Goal: Task Accomplishment & Management: Complete application form

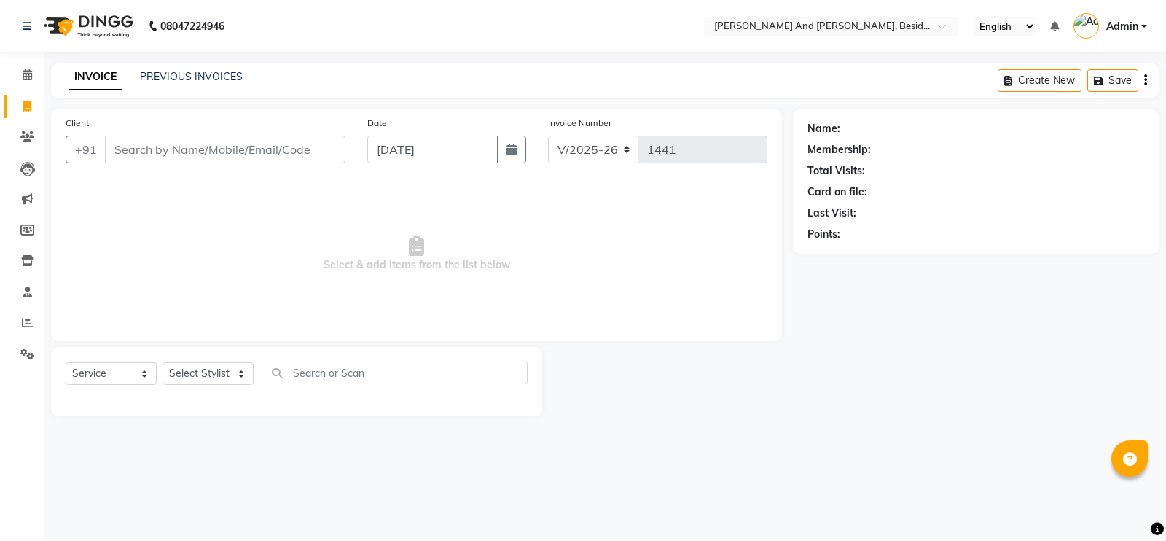
select select "4907"
select select "service"
click at [156, 158] on input "Client" at bounding box center [225, 150] width 240 height 28
type input "9989697058"
click at [310, 144] on span "Add Client" at bounding box center [308, 149] width 58 height 15
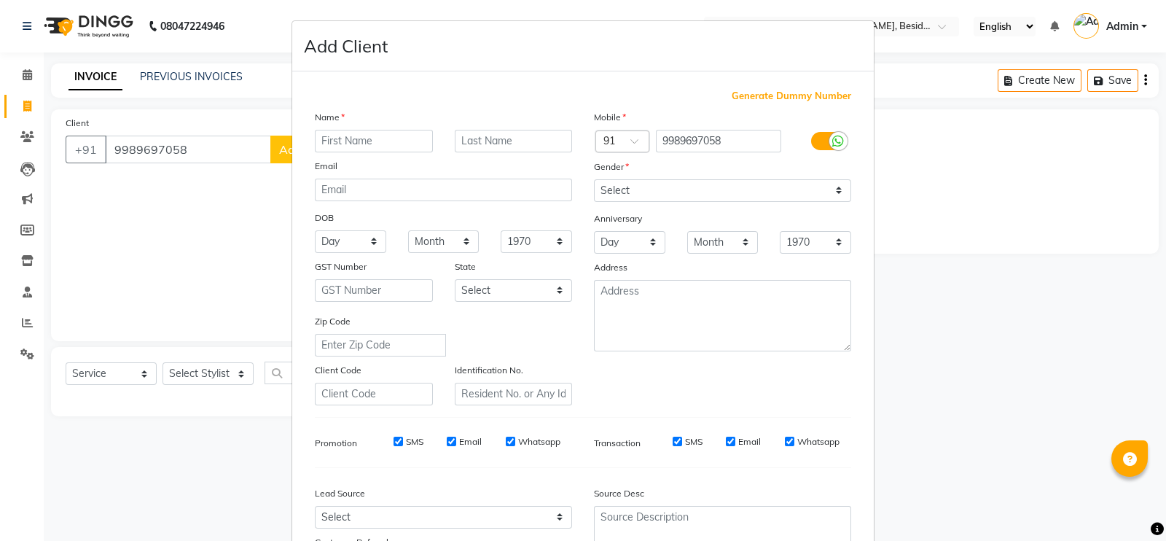
click at [382, 154] on div "Name Email DOB Day 01 02 03 04 05 06 07 08 09 10 11 12 13 14 15 16 17 18 19 20 …" at bounding box center [443, 257] width 279 height 296
click at [358, 136] on input "text" at bounding box center [374, 141] width 118 height 23
type input "[PERSON_NAME]"
click at [670, 192] on select "Select [DEMOGRAPHIC_DATA] [DEMOGRAPHIC_DATA] Other Prefer Not To Say" at bounding box center [722, 190] width 257 height 23
select select "[DEMOGRAPHIC_DATA]"
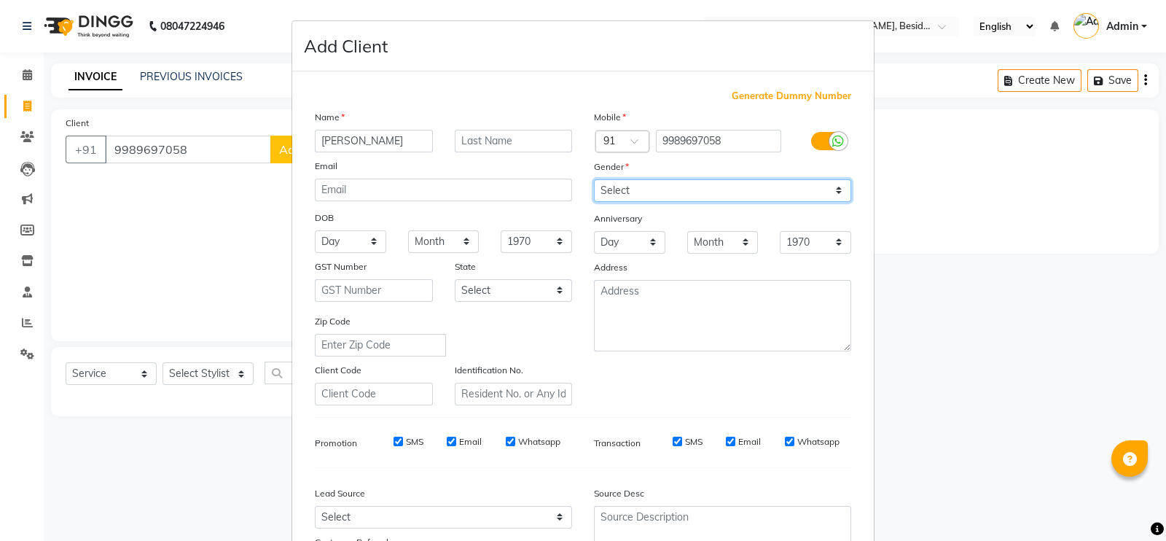
click at [594, 180] on select "Select [DEMOGRAPHIC_DATA] [DEMOGRAPHIC_DATA] Other Prefer Not To Say" at bounding box center [722, 190] width 257 height 23
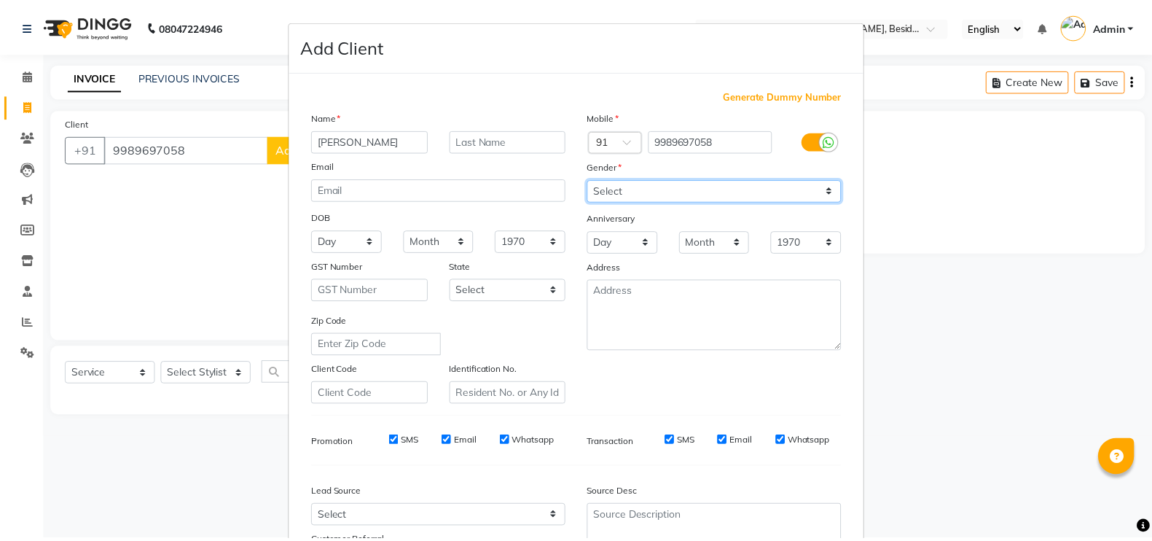
scroll to position [140, 0]
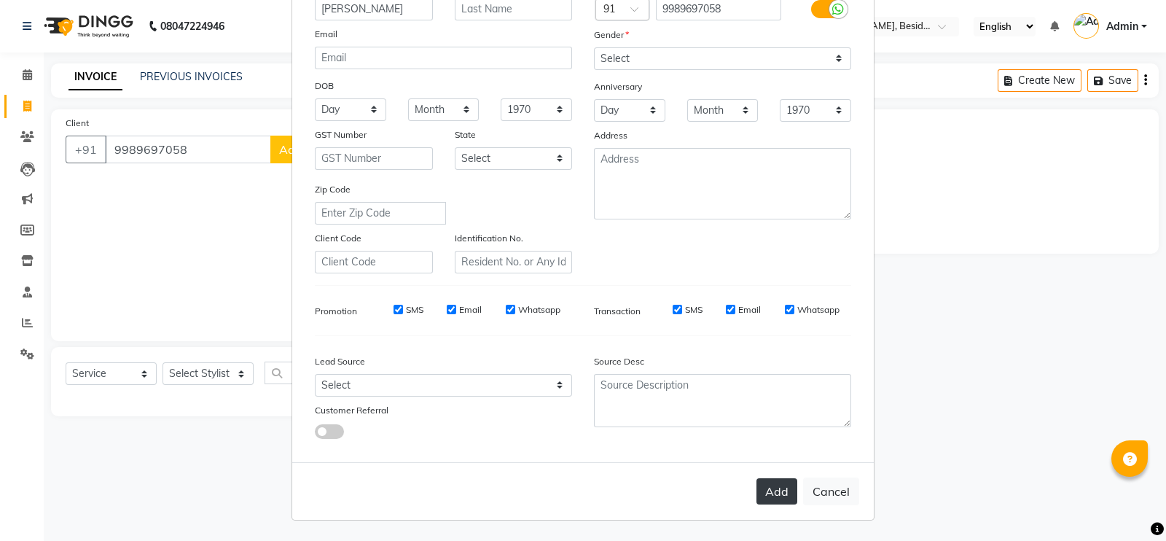
click at [756, 482] on button "Add" at bounding box center [776, 491] width 41 height 26
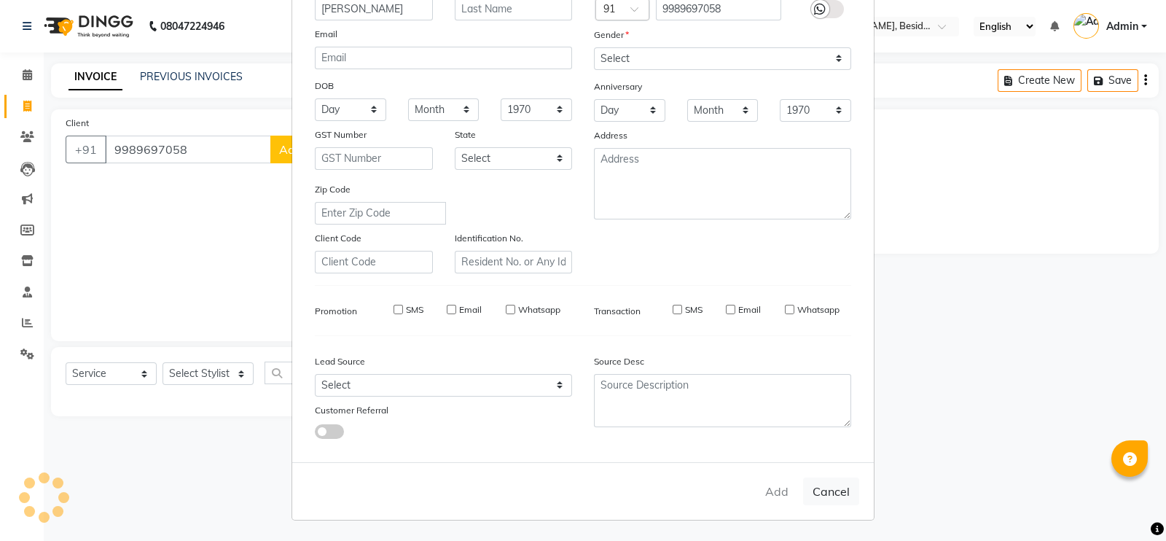
select select
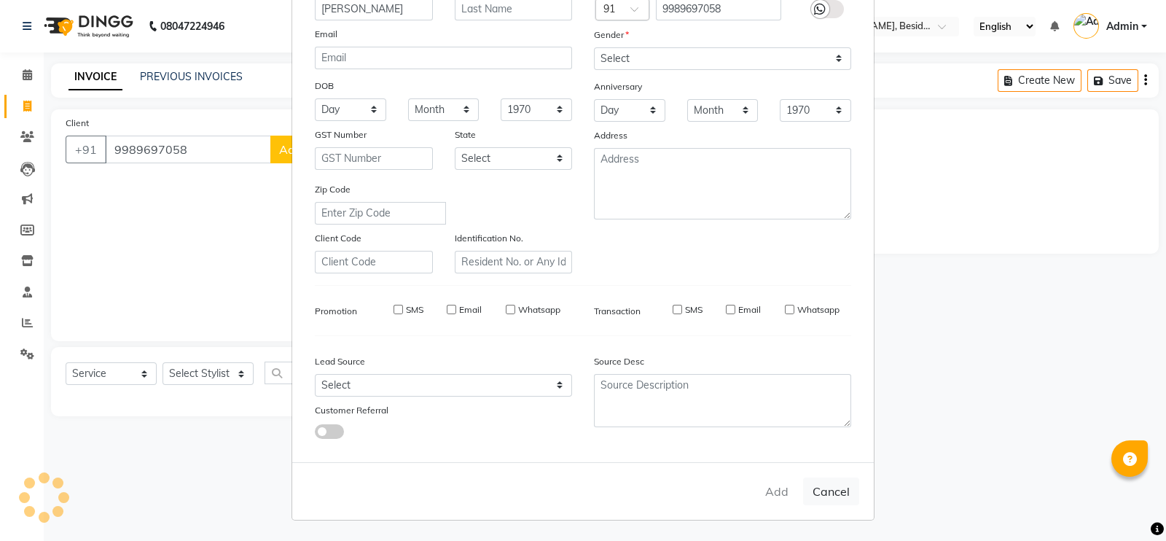
select select
checkbox input "false"
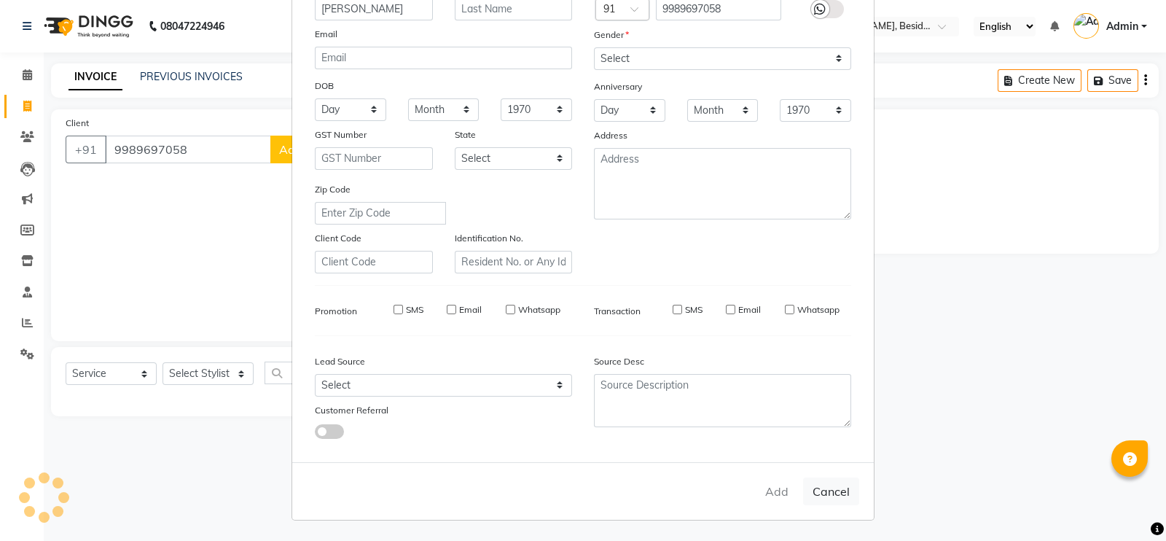
checkbox input "false"
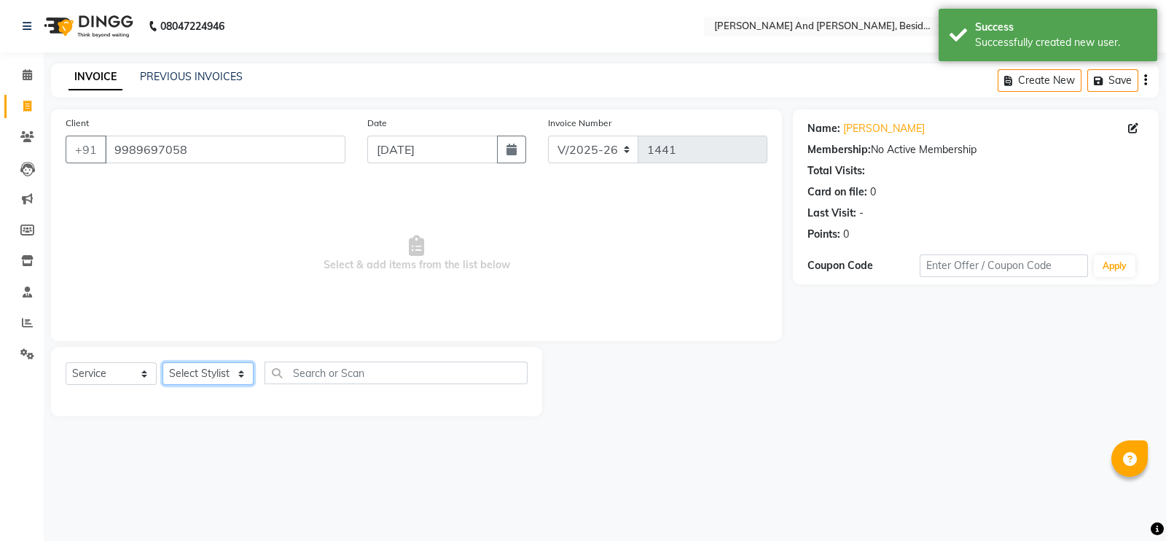
click at [235, 366] on select "Select Stylist Ali Daulat Deepika Rajveer Sanib Saifi Savej Shailaja Shakir ZEE…" at bounding box center [207, 373] width 91 height 23
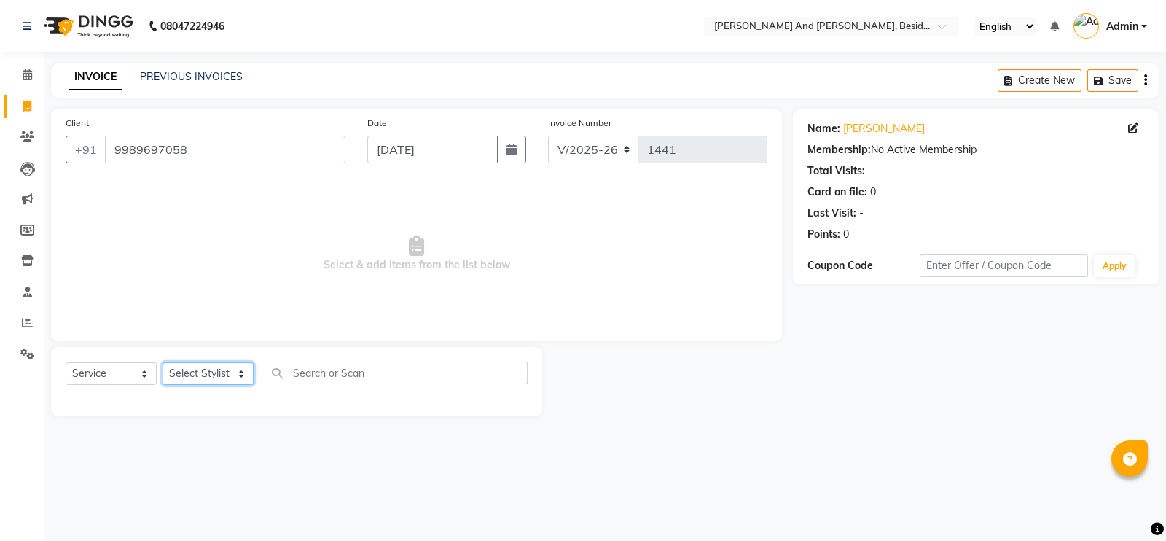
select select "69664"
click at [162, 363] on select "Select Stylist Ali Daulat Deepika Rajveer Sanib Saifi Savej Shailaja Shakir ZEE…" at bounding box center [207, 373] width 91 height 23
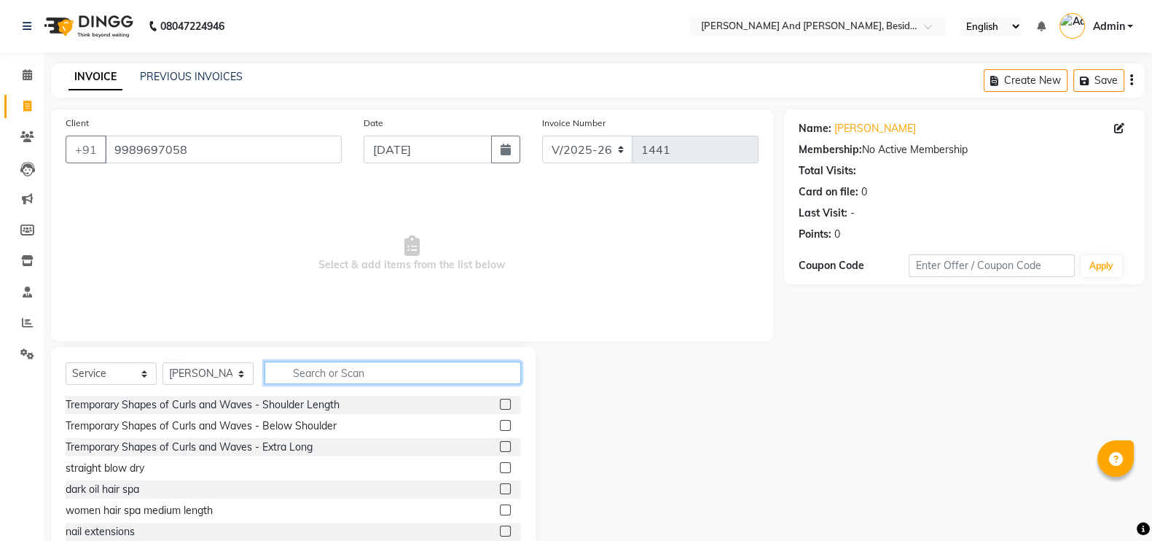
click at [295, 373] on input "text" at bounding box center [392, 372] width 256 height 23
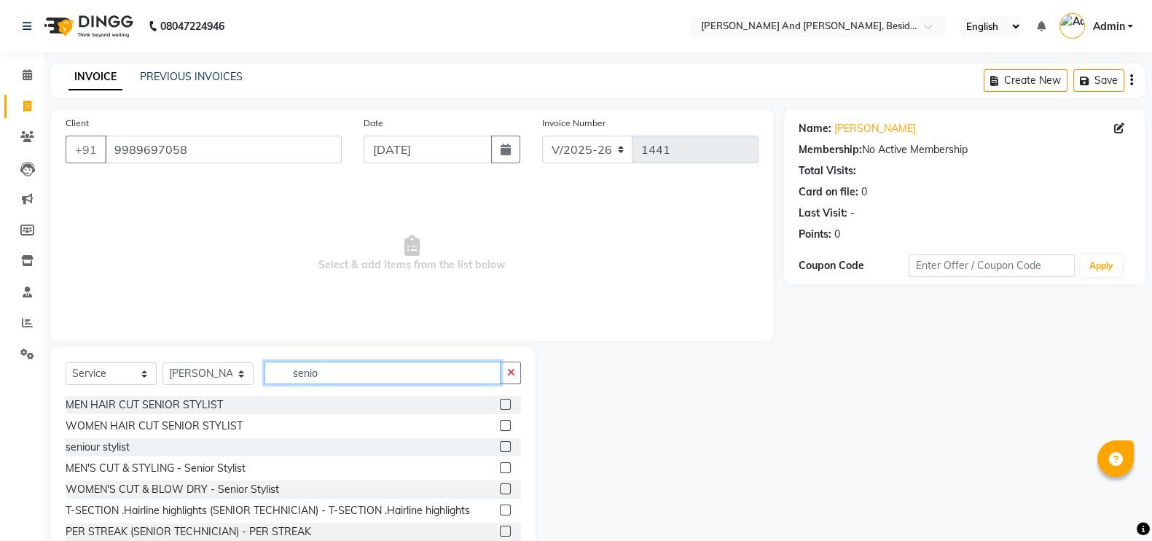
type input "senio"
click at [500, 405] on label at bounding box center [505, 404] width 11 height 11
click at [500, 405] on input "checkbox" at bounding box center [504, 404] width 9 height 9
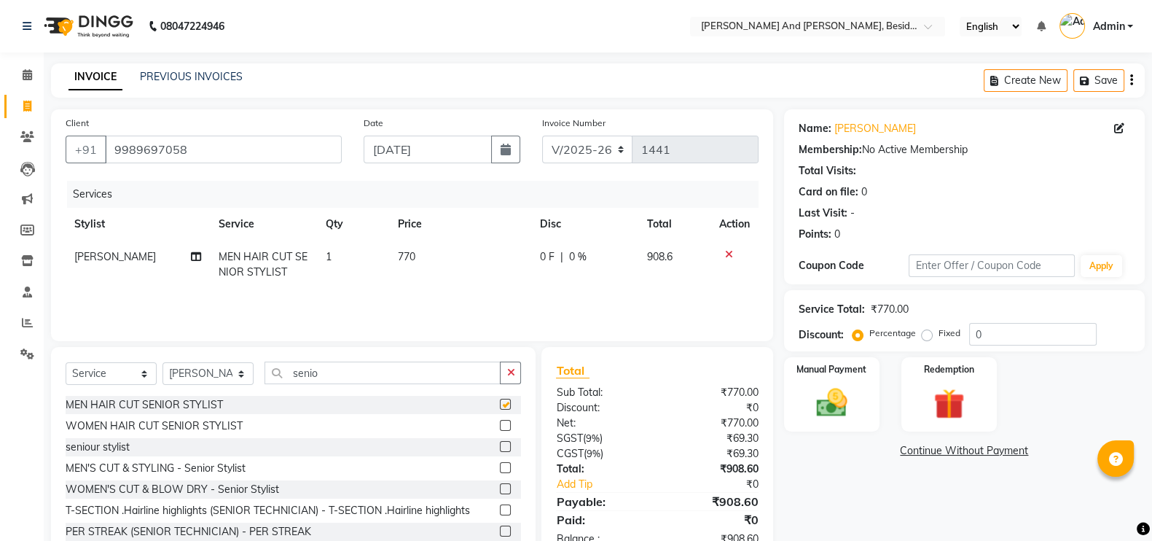
checkbox input "false"
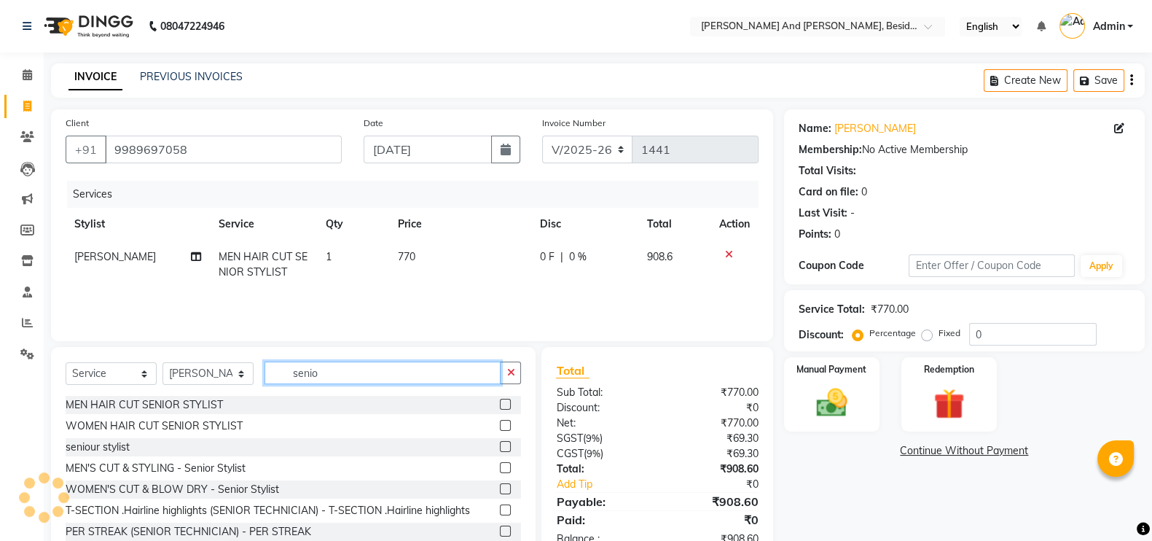
click at [374, 362] on input "senio" at bounding box center [382, 372] width 236 height 23
type input "s"
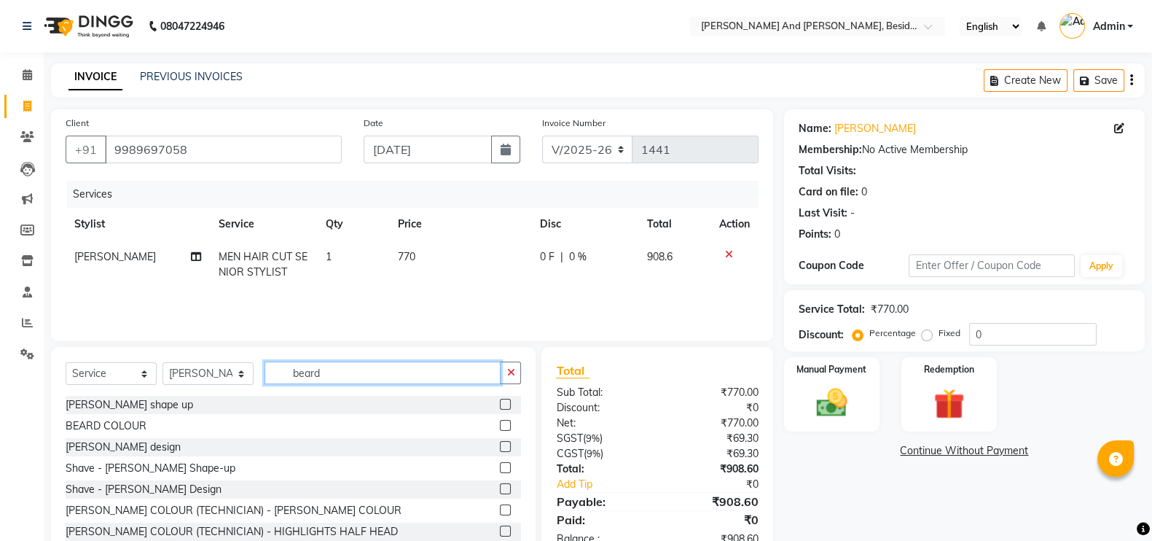
type input "beard"
click at [500, 404] on label at bounding box center [505, 404] width 11 height 11
click at [500, 404] on input "checkbox" at bounding box center [504, 404] width 9 height 9
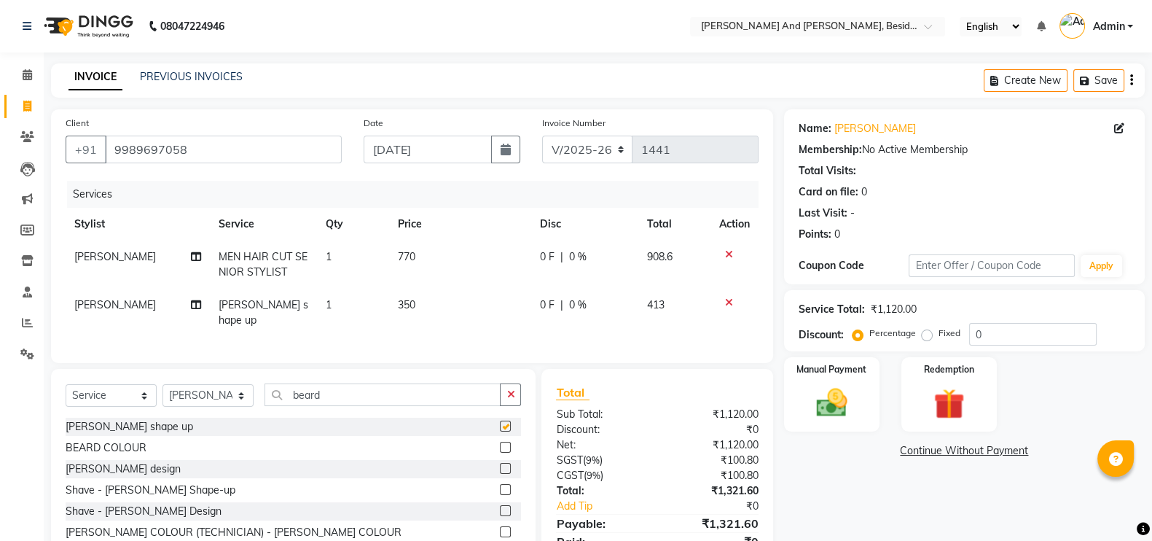
checkbox input "false"
click at [133, 393] on select "Select Service Product Membership Package Voucher Prepaid Gift Card" at bounding box center [111, 395] width 91 height 23
select select "product"
click at [66, 384] on select "Select Service Product Membership Package Voucher Prepaid Gift Card" at bounding box center [111, 395] width 91 height 23
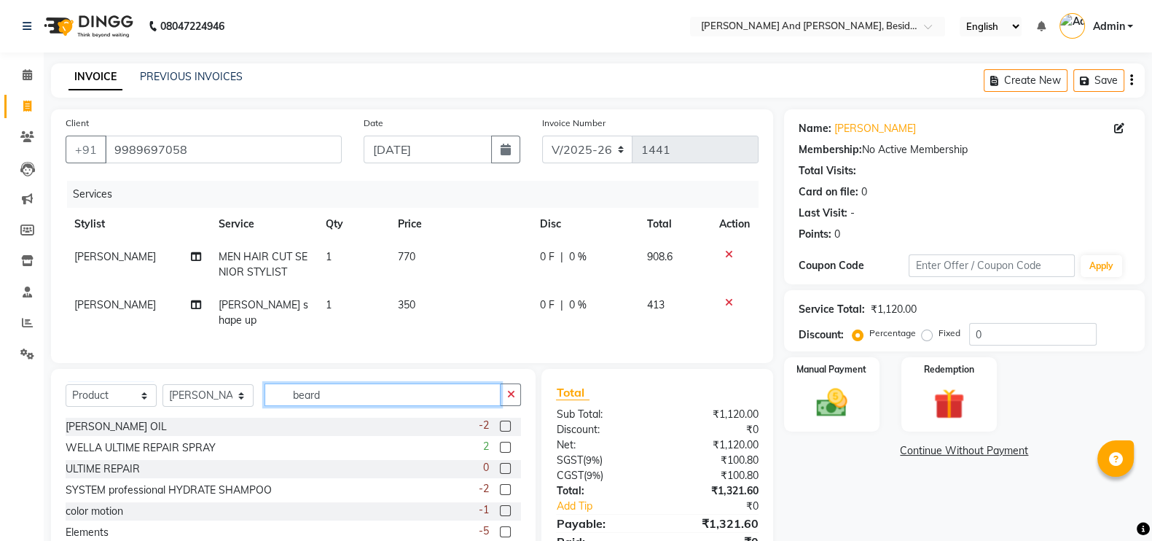
click at [346, 397] on input "beard" at bounding box center [382, 394] width 236 height 23
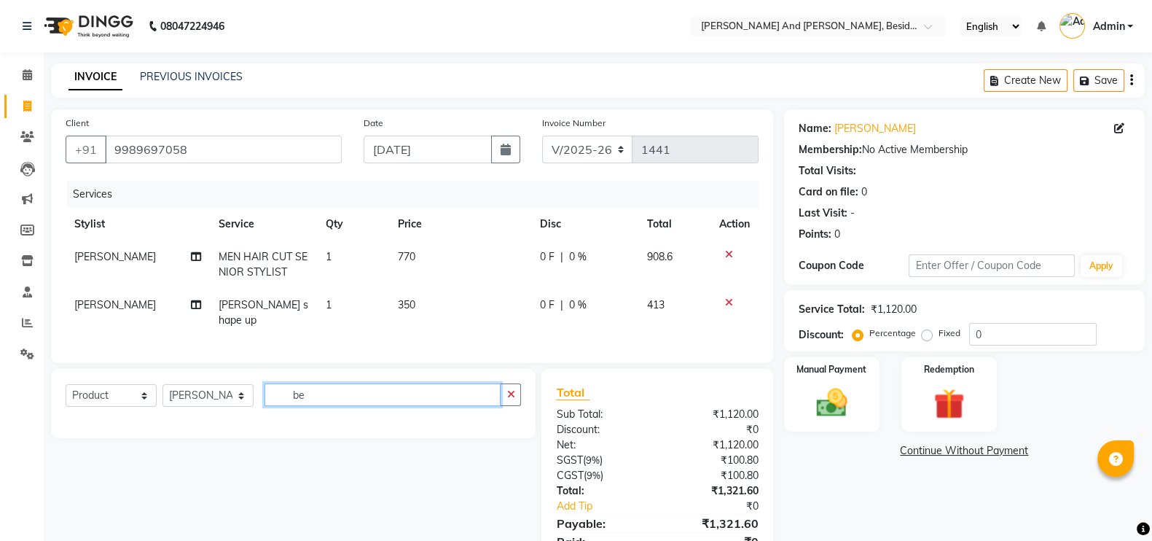
type input "b"
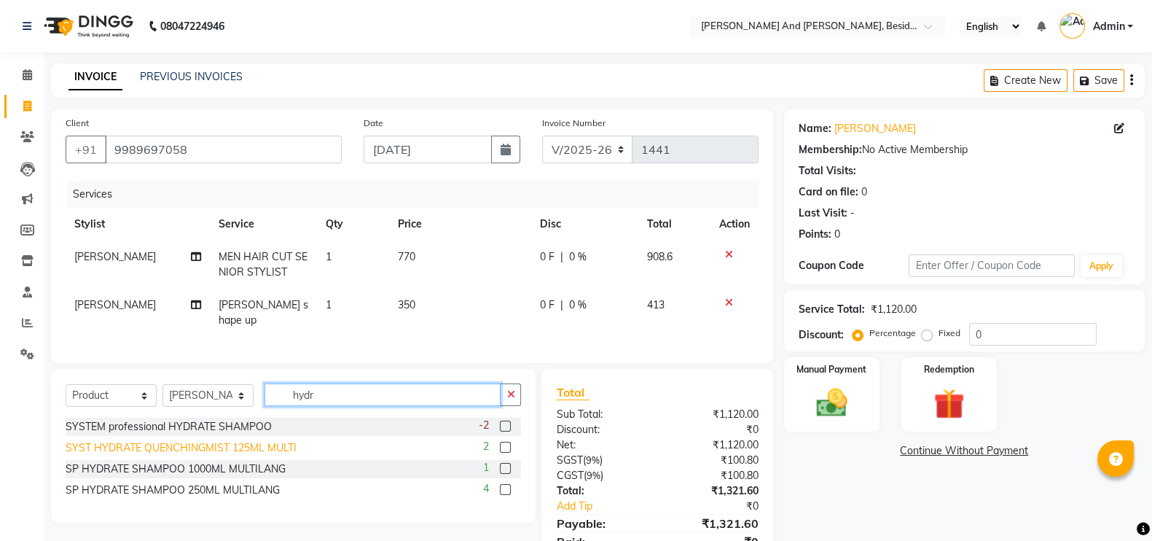
scroll to position [63, 0]
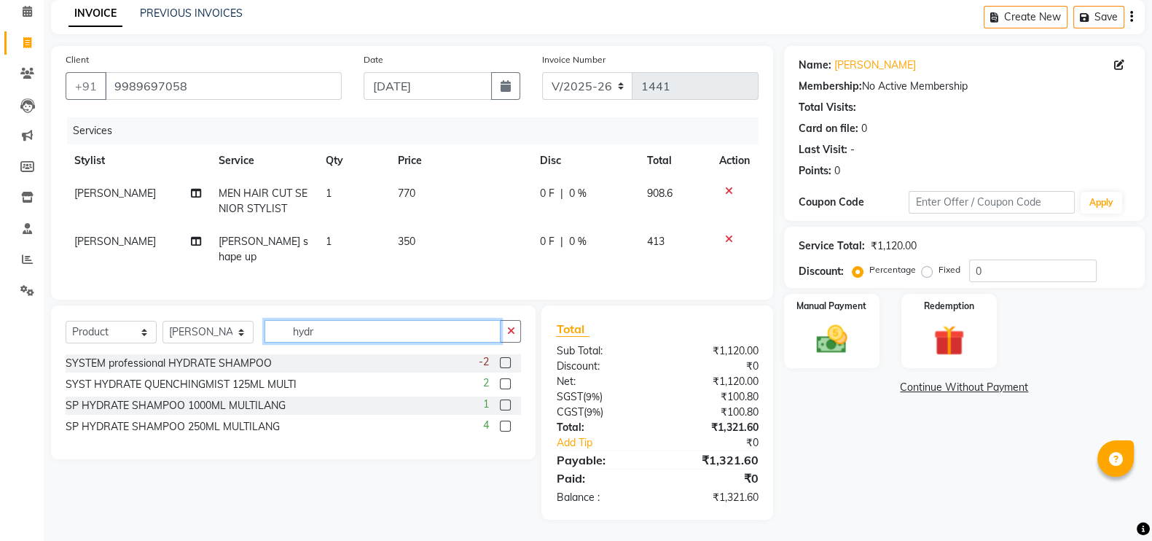
click at [336, 325] on input "hydr" at bounding box center [382, 331] width 236 height 23
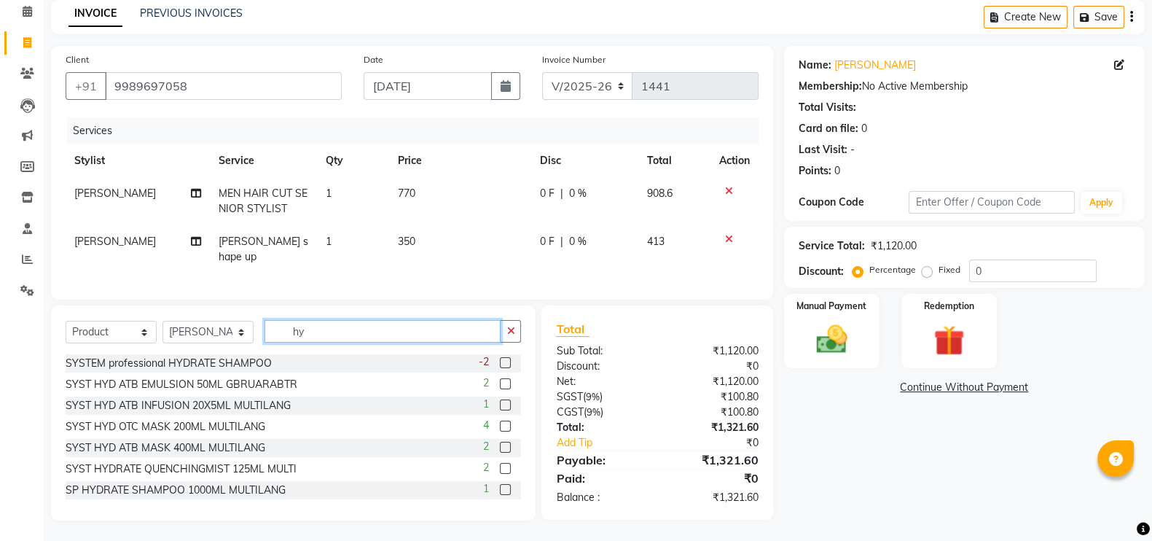
type input "h"
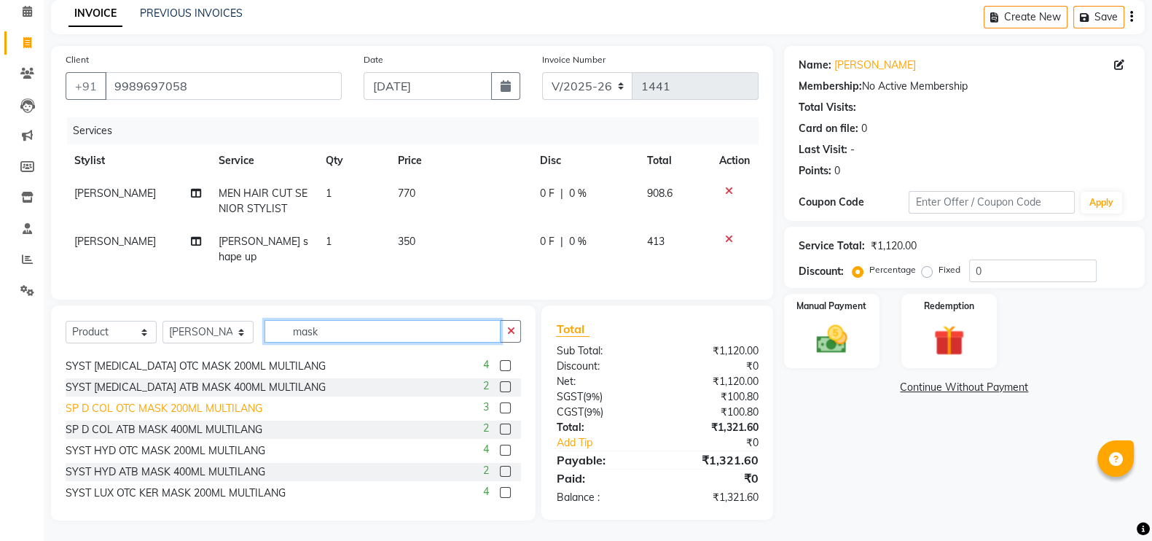
scroll to position [103, 0]
type input "mask"
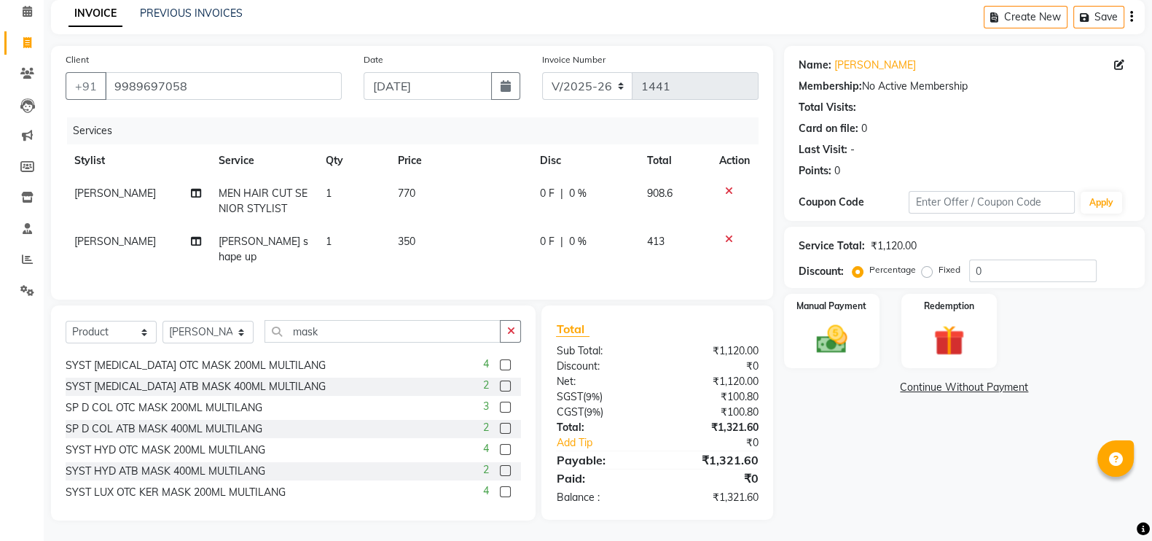
click at [500, 444] on label at bounding box center [505, 449] width 11 height 11
click at [500, 445] on input "checkbox" at bounding box center [504, 449] width 9 height 9
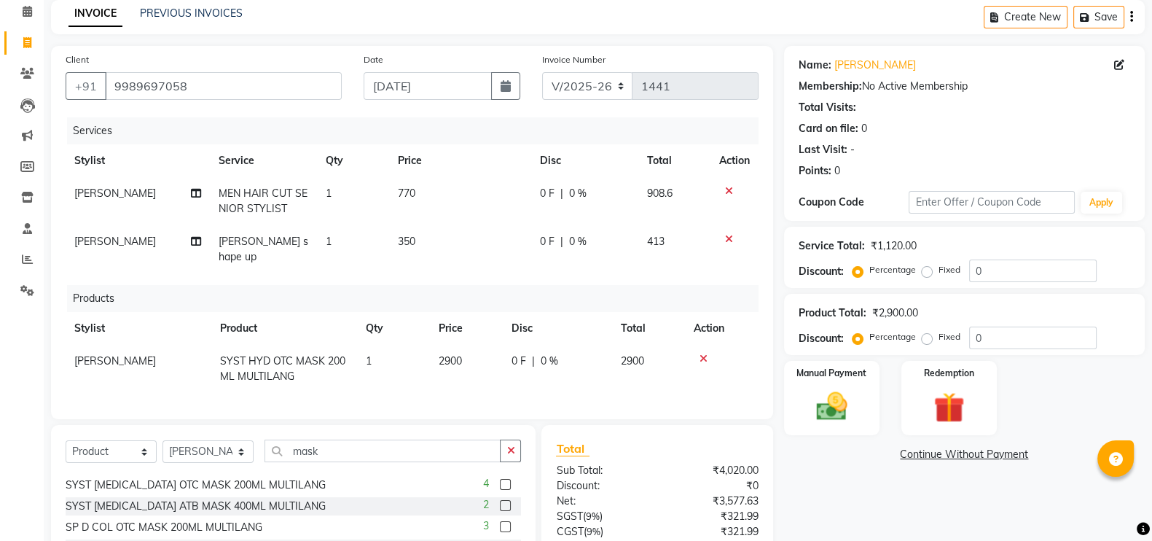
checkbox input "false"
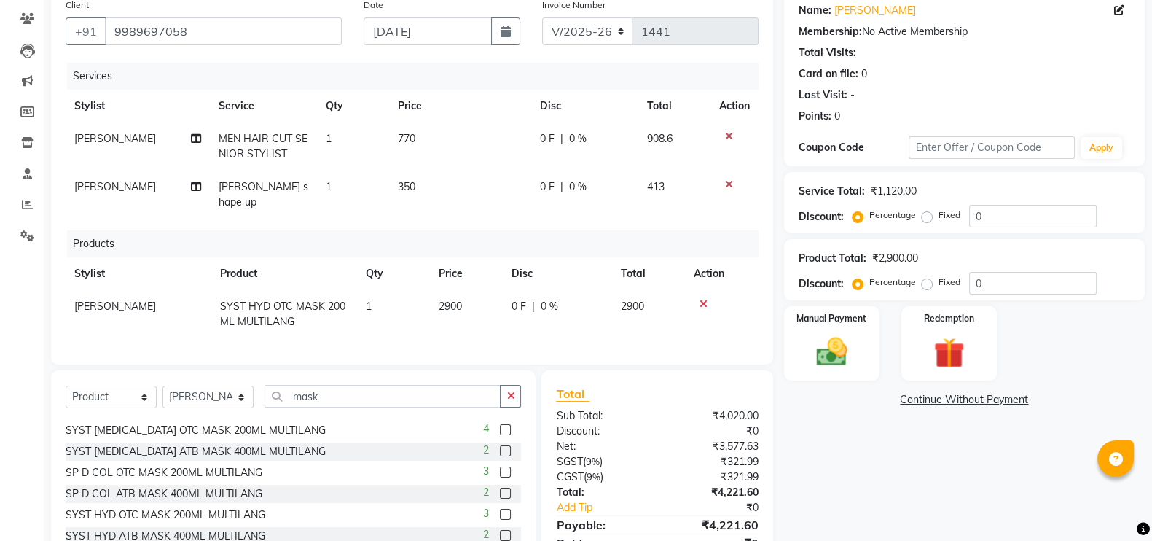
scroll to position [184, 0]
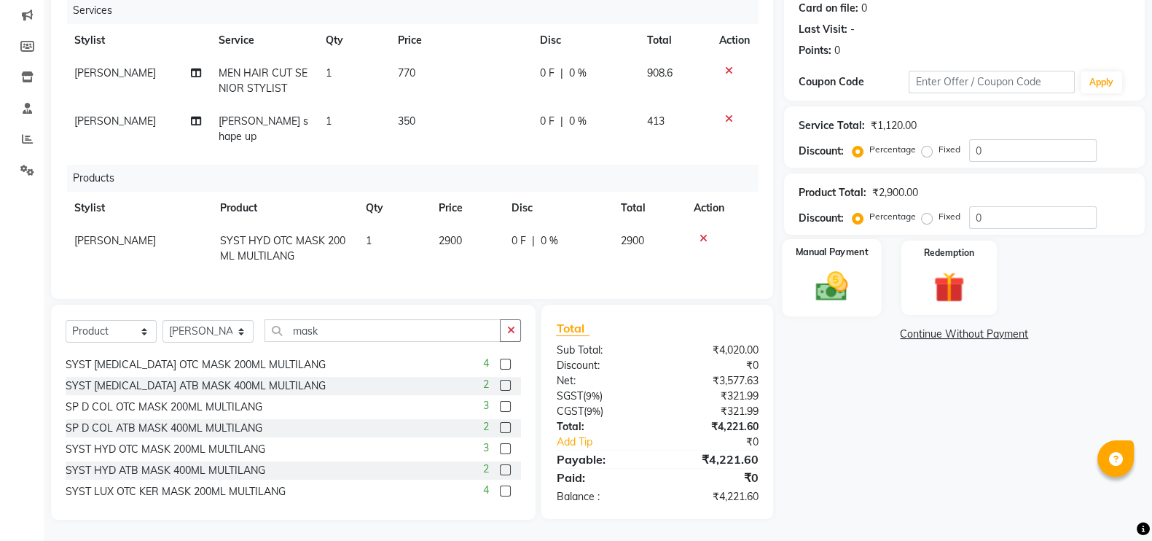
click at [849, 278] on img at bounding box center [832, 285] width 52 height 36
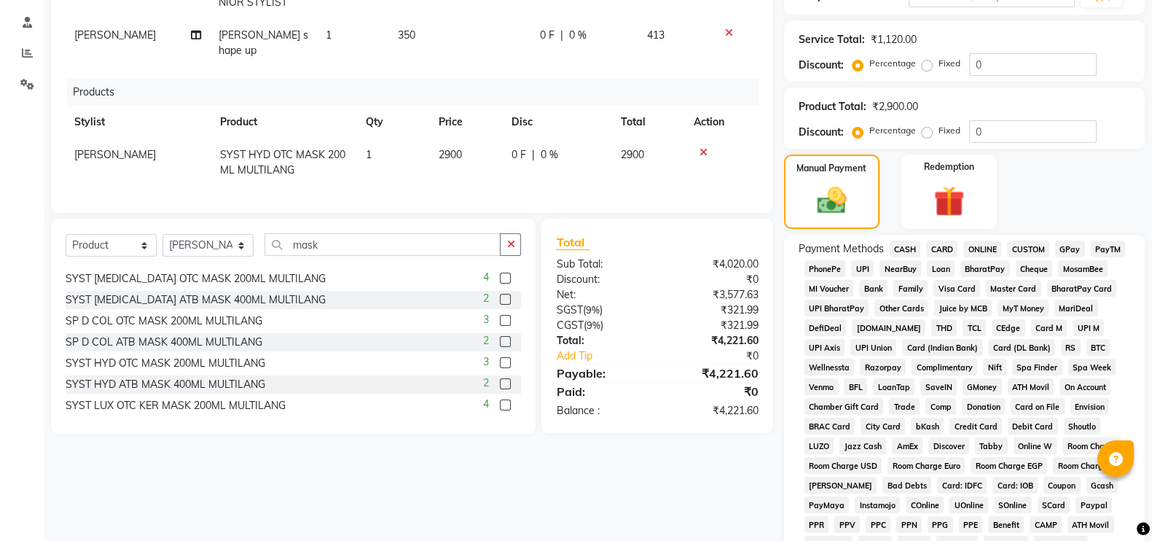
scroll to position [280, 0]
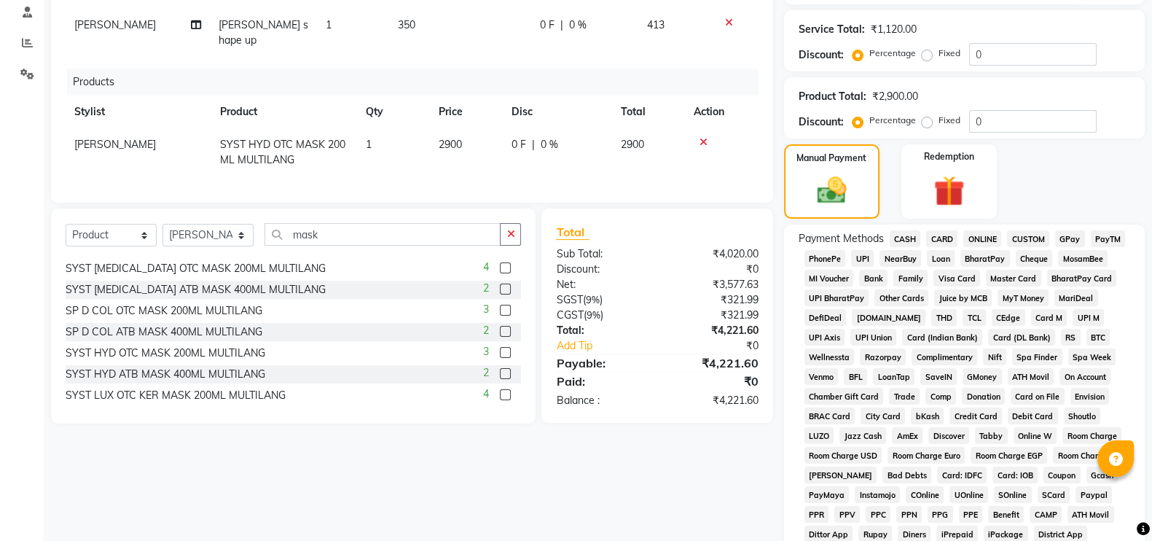
click at [901, 238] on span "CASH" at bounding box center [905, 238] width 31 height 17
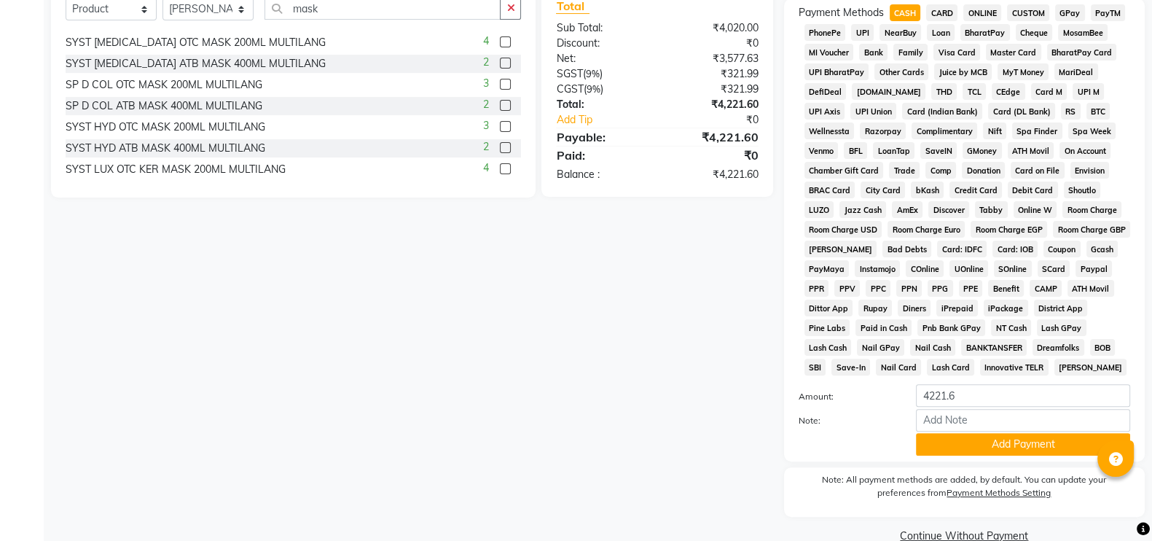
scroll to position [538, 0]
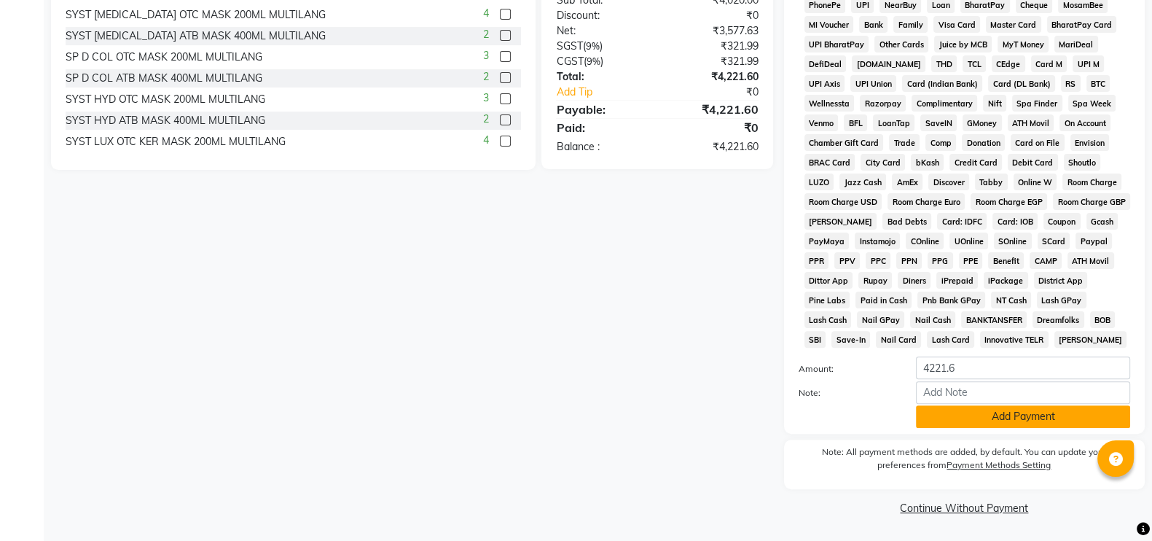
click at [963, 416] on button "Add Payment" at bounding box center [1023, 416] width 214 height 23
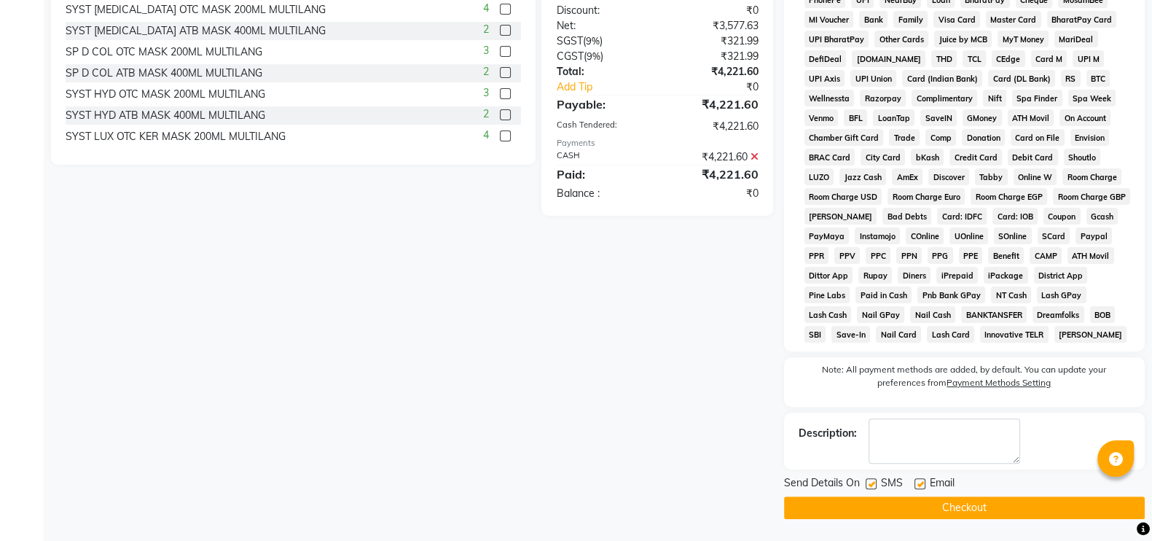
click at [958, 507] on button "Checkout" at bounding box center [964, 507] width 361 height 23
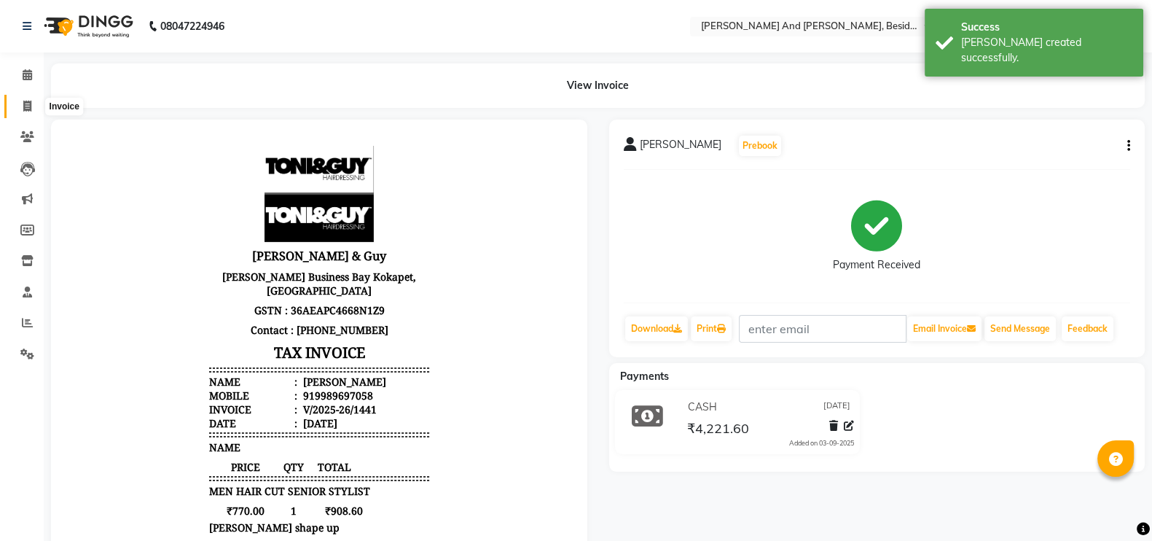
click at [26, 101] on icon at bounding box center [27, 106] width 8 height 11
select select "service"
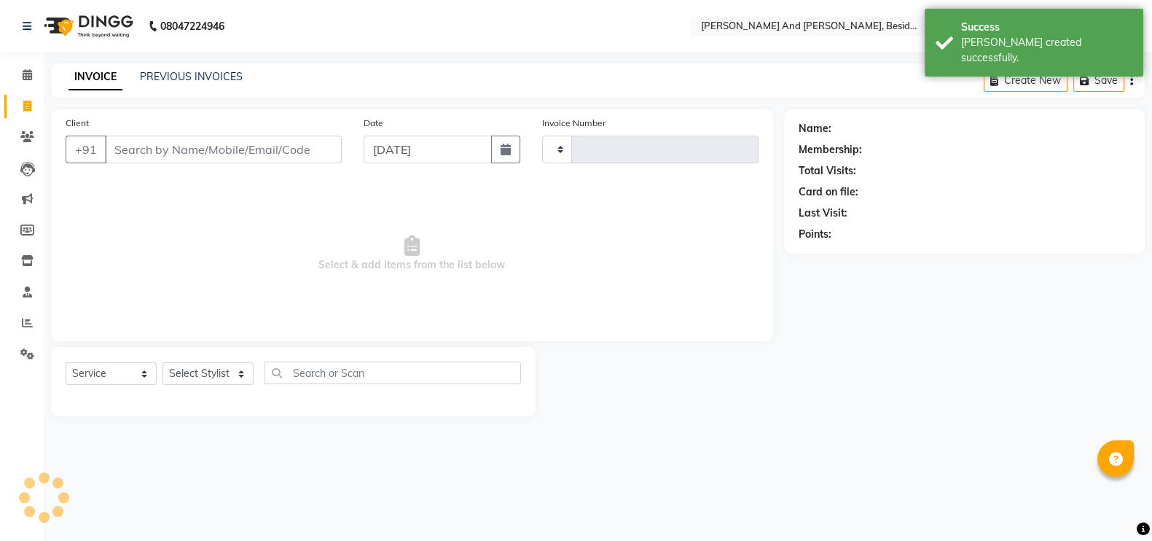
type input "1442"
select select "4907"
click at [161, 77] on link "PREVIOUS INVOICES" at bounding box center [191, 76] width 103 height 13
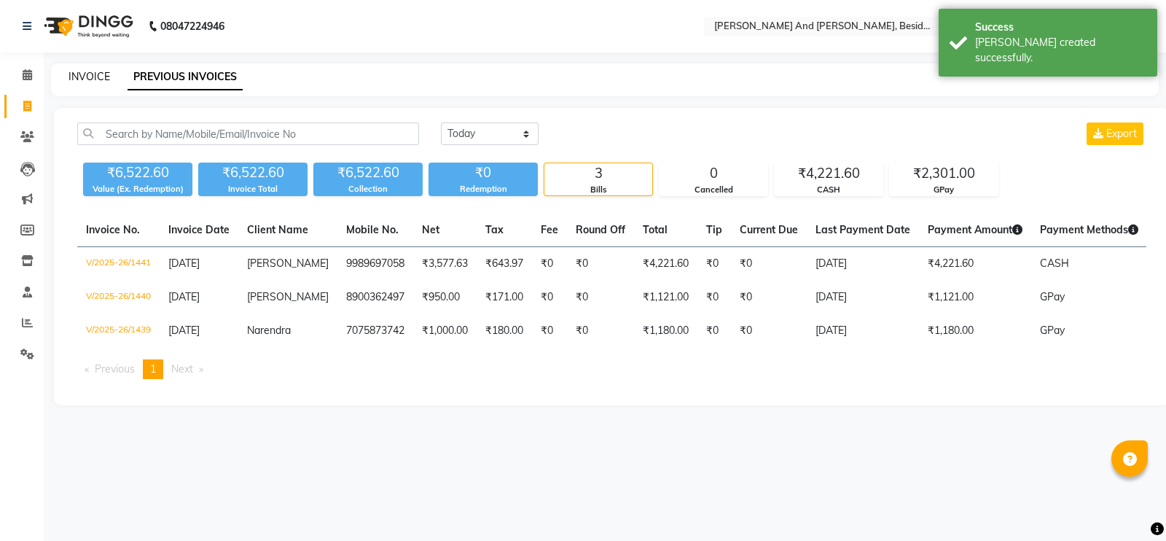
click at [88, 79] on link "INVOICE" at bounding box center [89, 76] width 42 height 13
select select "4907"
select select "service"
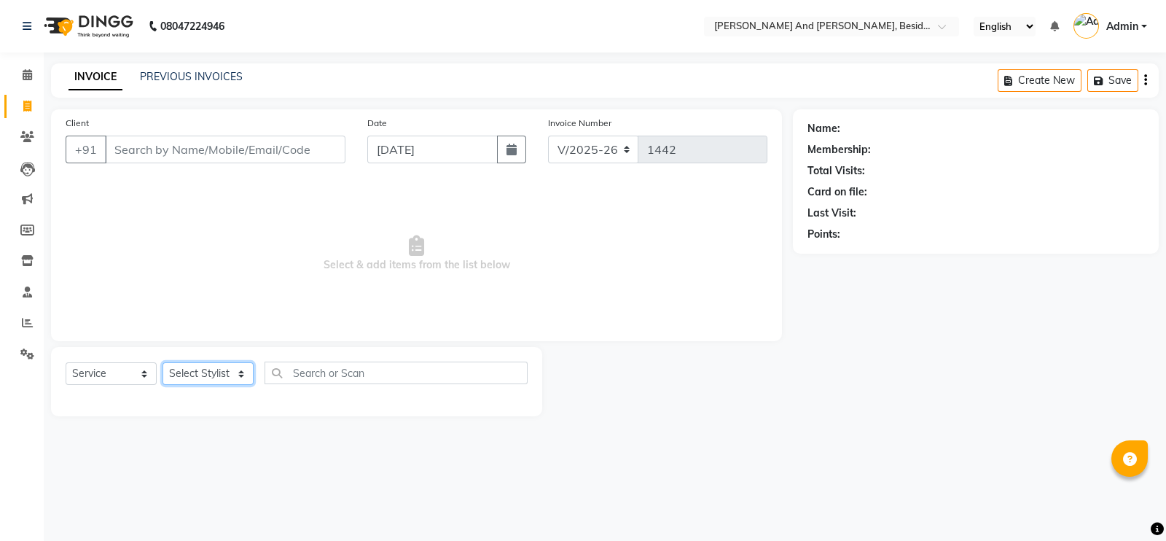
click at [200, 380] on select "Select Stylist Ali Daulat Deepika Rajveer Sanib Saifi Savej Shailaja Shakir ZEE…" at bounding box center [207, 373] width 91 height 23
select select "40717"
click at [162, 363] on select "Select Stylist Ali Daulat Deepika Rajveer Sanib Saifi Savej Shailaja Shakir ZEE…" at bounding box center [207, 373] width 91 height 23
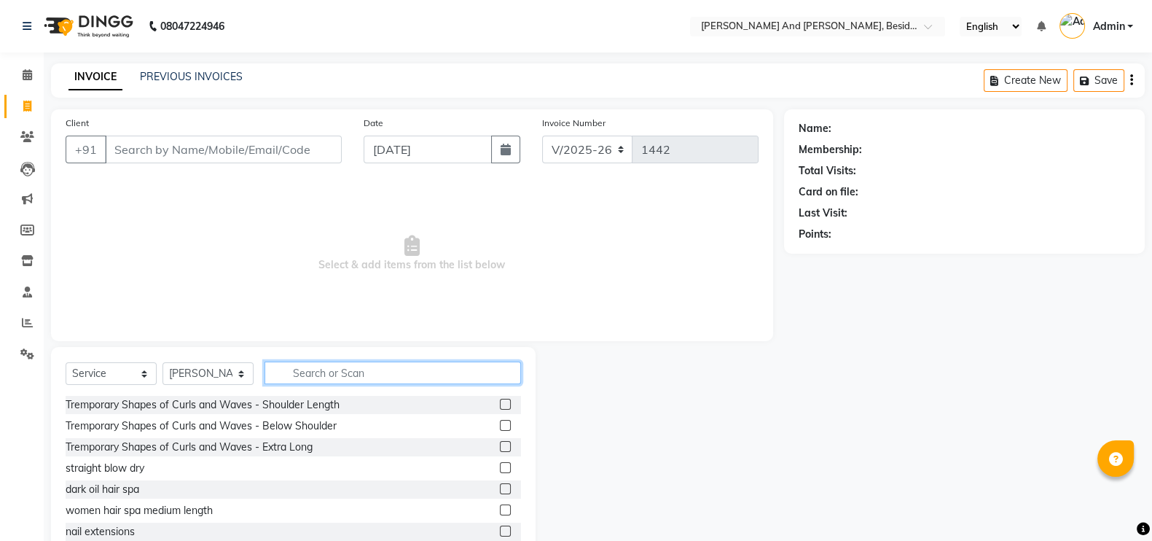
click at [329, 374] on input "text" at bounding box center [392, 372] width 256 height 23
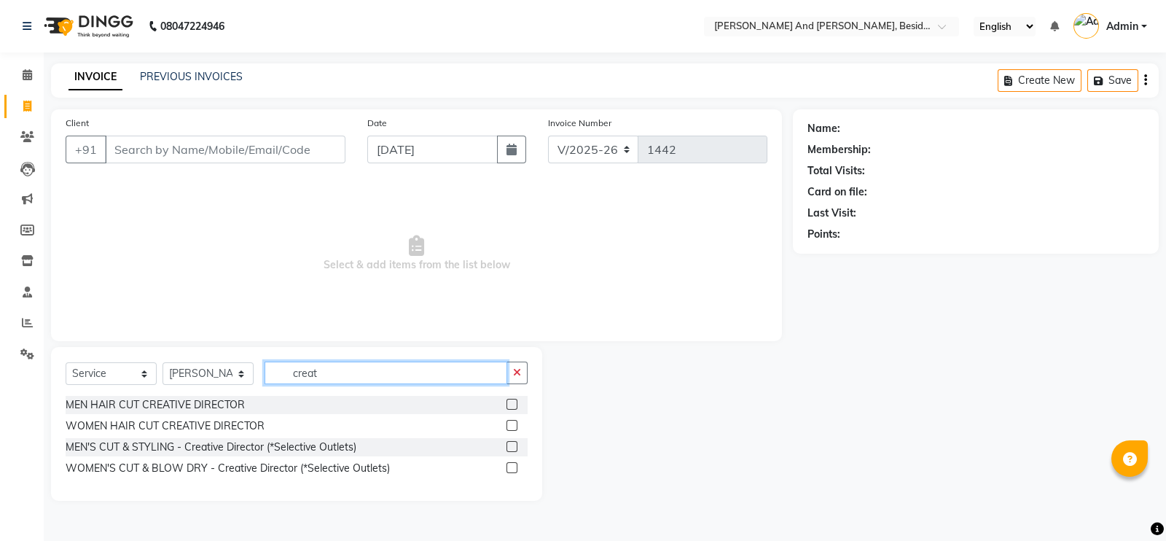
type input "creat"
click at [510, 404] on label at bounding box center [511, 404] width 11 height 11
click at [510, 404] on input "checkbox" at bounding box center [510, 404] width 9 height 9
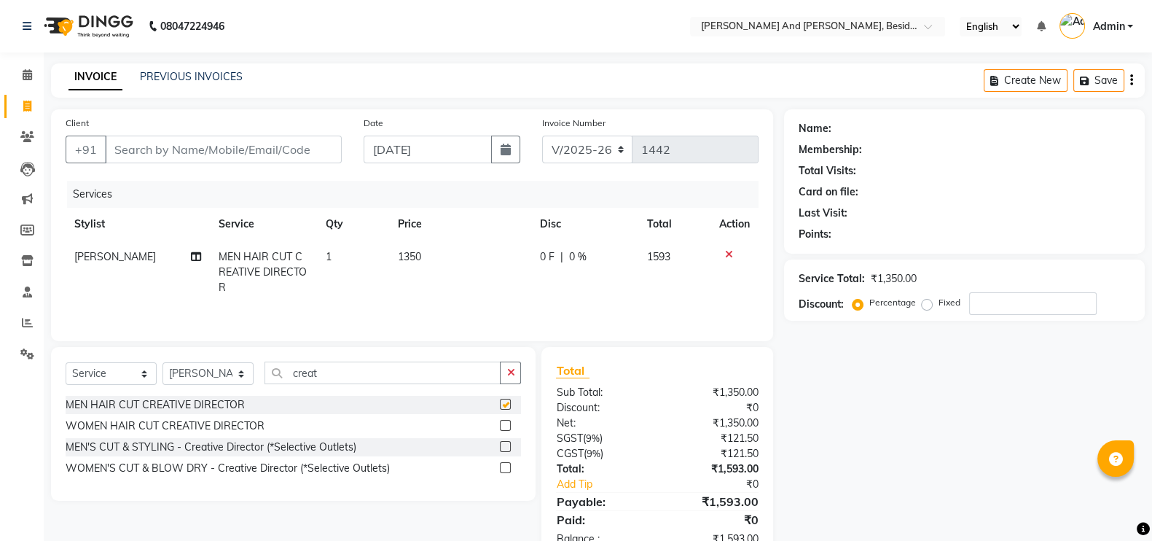
checkbox input "false"
click at [216, 153] on input "Client" at bounding box center [223, 150] width 237 height 28
type input "9"
type input "0"
type input "9652447893"
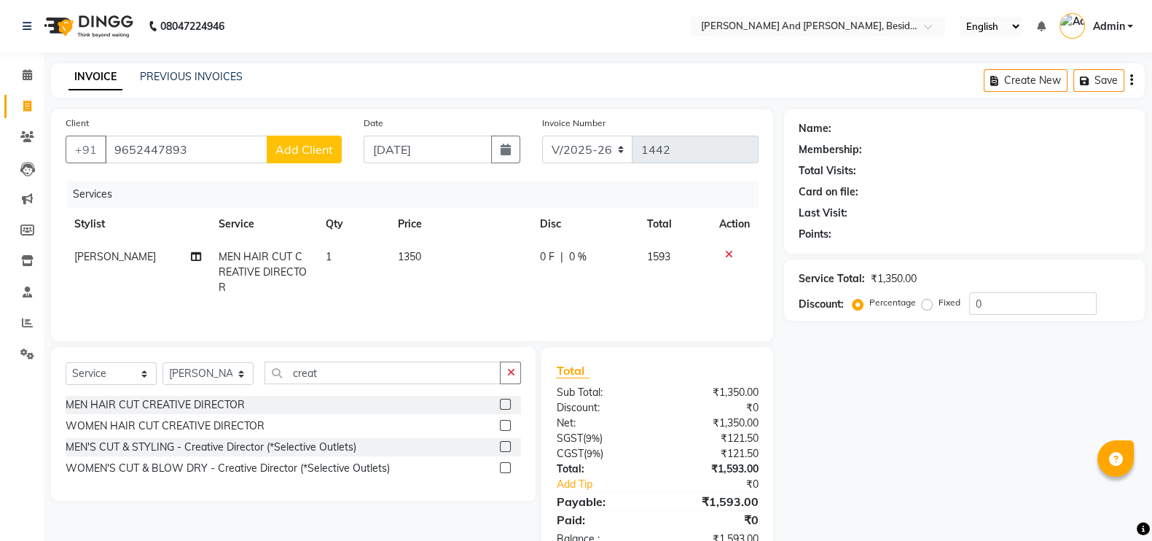
click at [306, 149] on span "Add Client" at bounding box center [304, 149] width 58 height 15
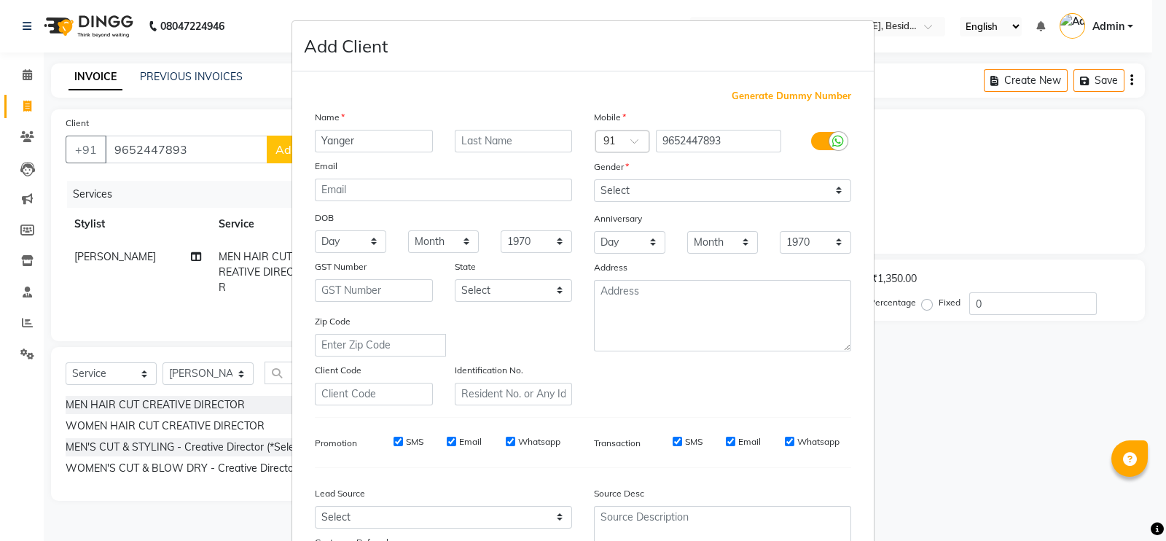
type input "Yanger"
click at [695, 184] on select "Select Male Female Other Prefer Not To Say" at bounding box center [722, 190] width 257 height 23
select select "male"
click at [594, 180] on select "Select Male Female Other Prefer Not To Say" at bounding box center [722, 190] width 257 height 23
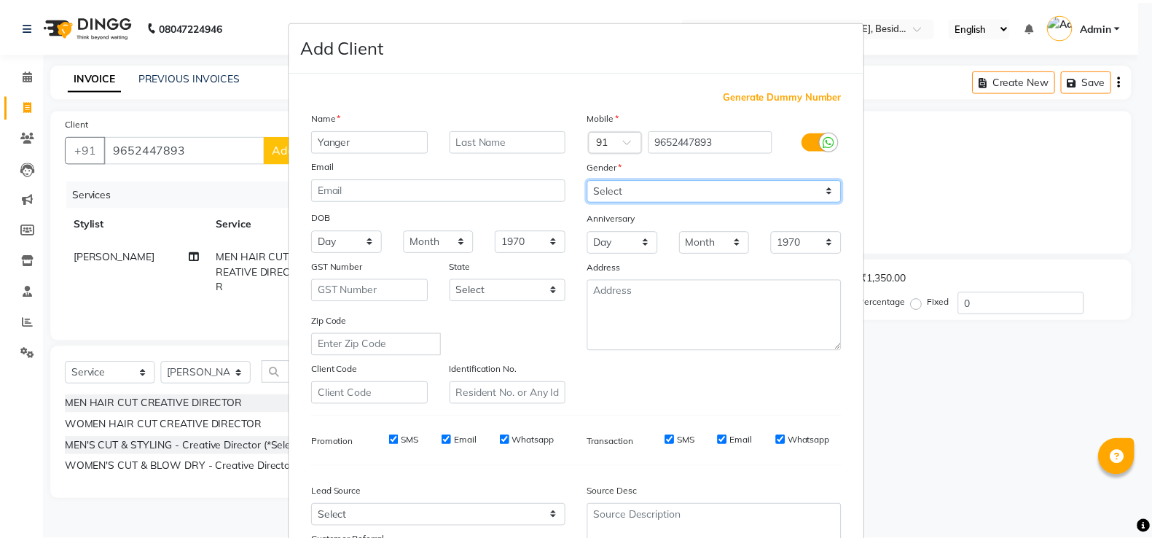
scroll to position [140, 0]
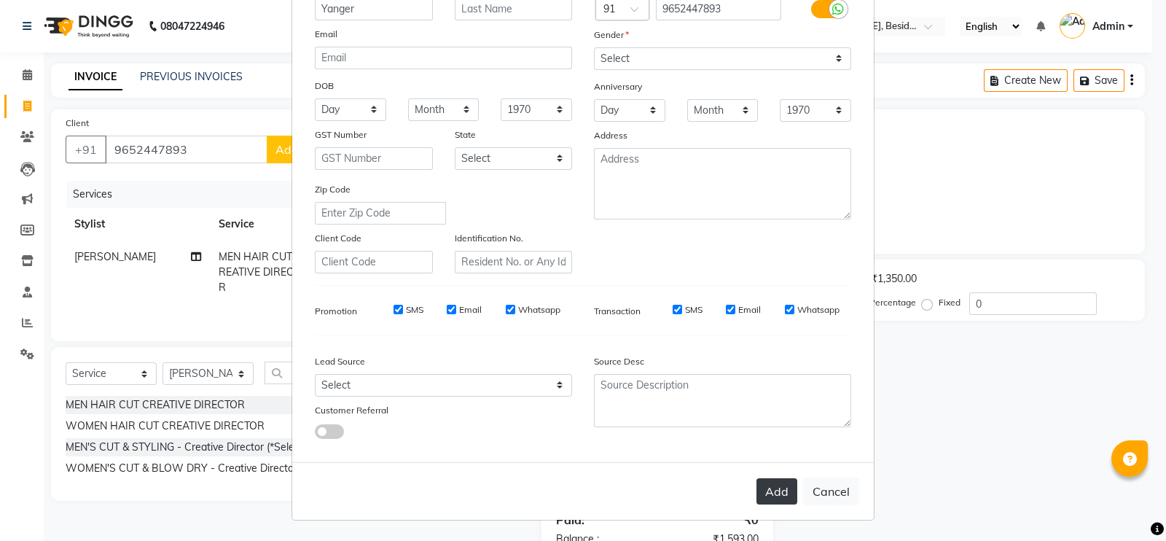
click at [770, 490] on button "Add" at bounding box center [776, 491] width 41 height 26
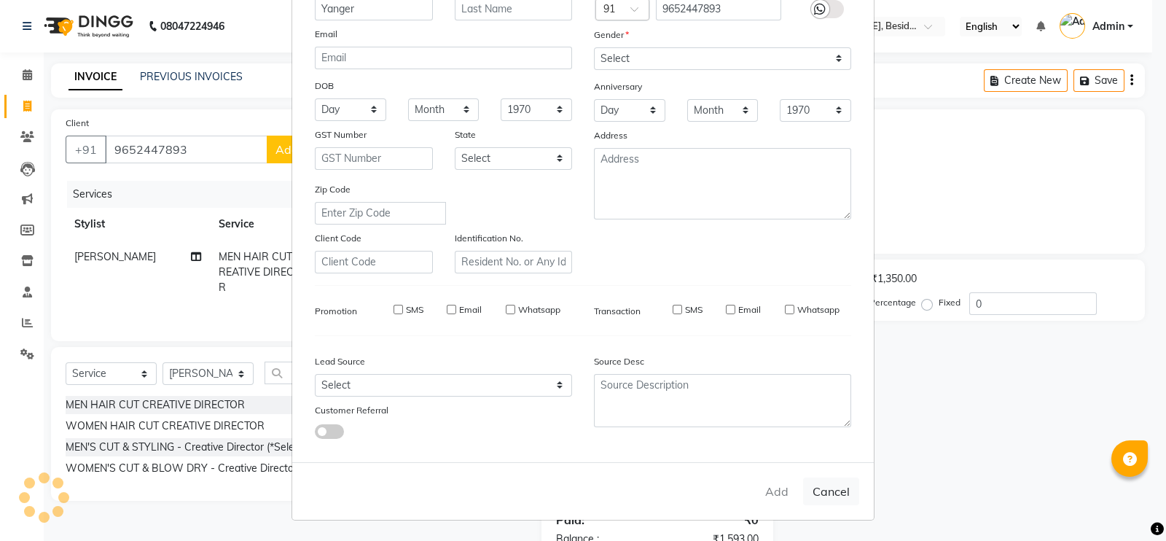
select select
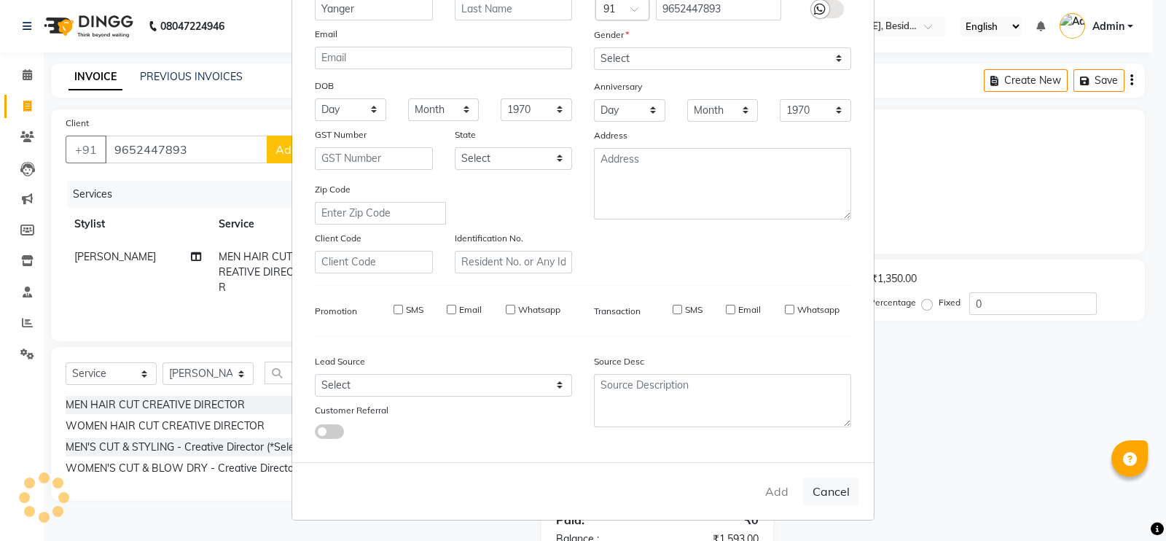
select select
checkbox input "false"
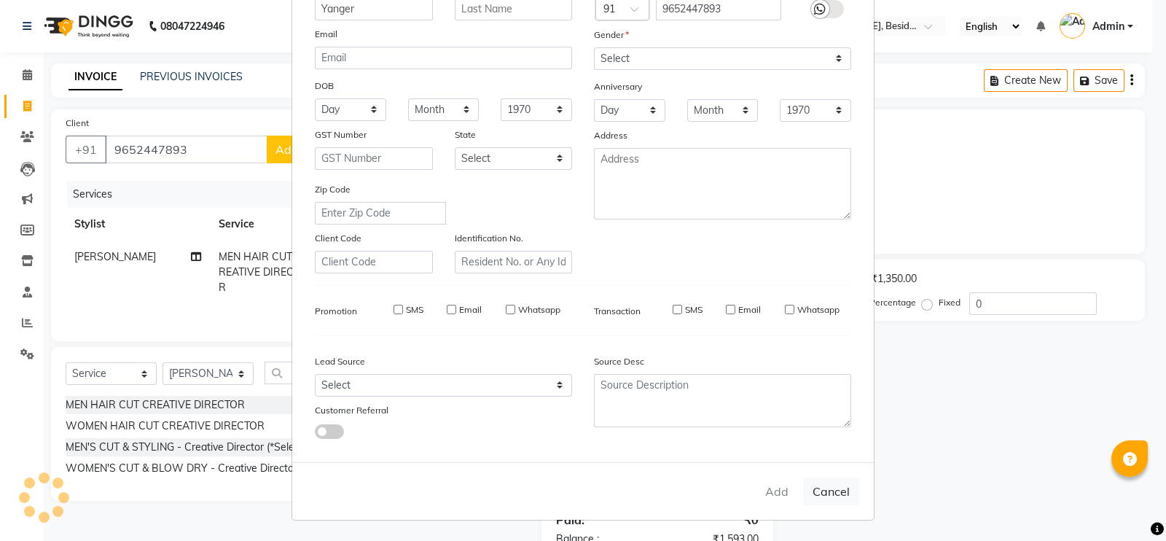
checkbox input "false"
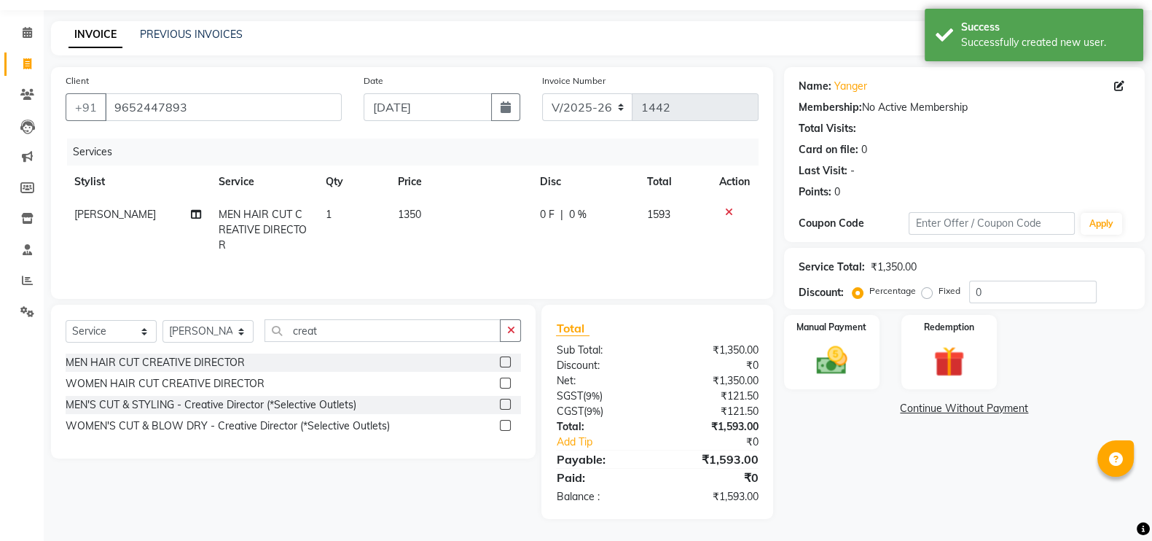
scroll to position [0, 0]
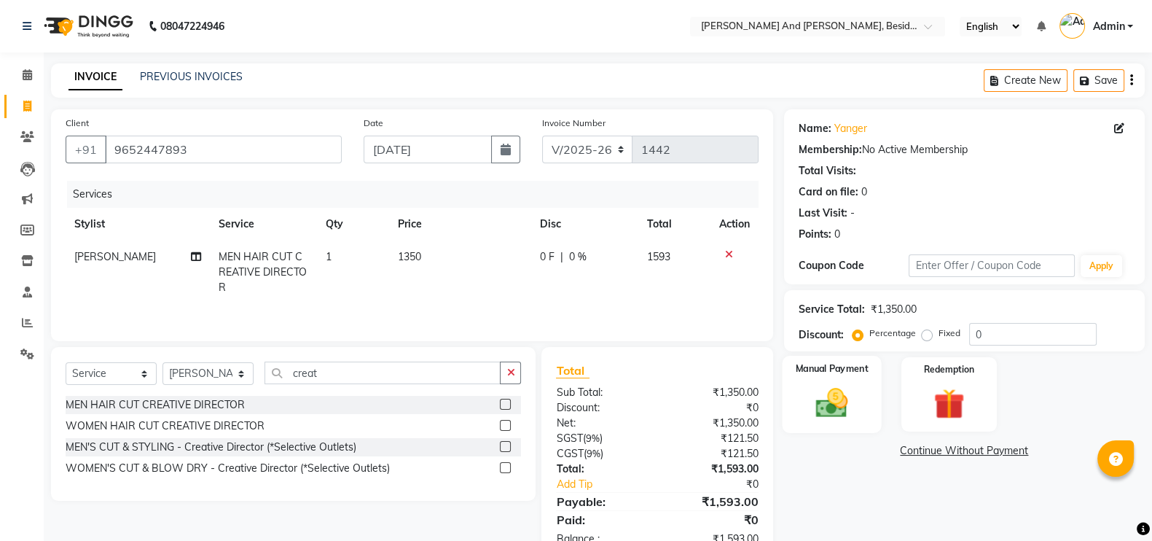
click at [835, 380] on div "Manual Payment" at bounding box center [832, 394] width 100 height 77
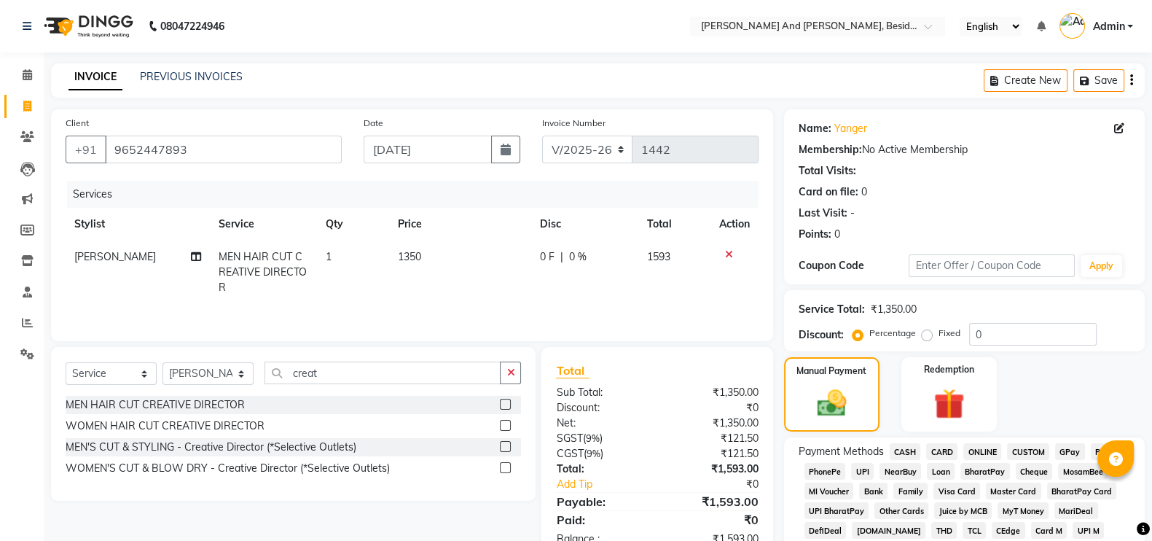
click at [940, 453] on span "CARD" at bounding box center [941, 451] width 31 height 17
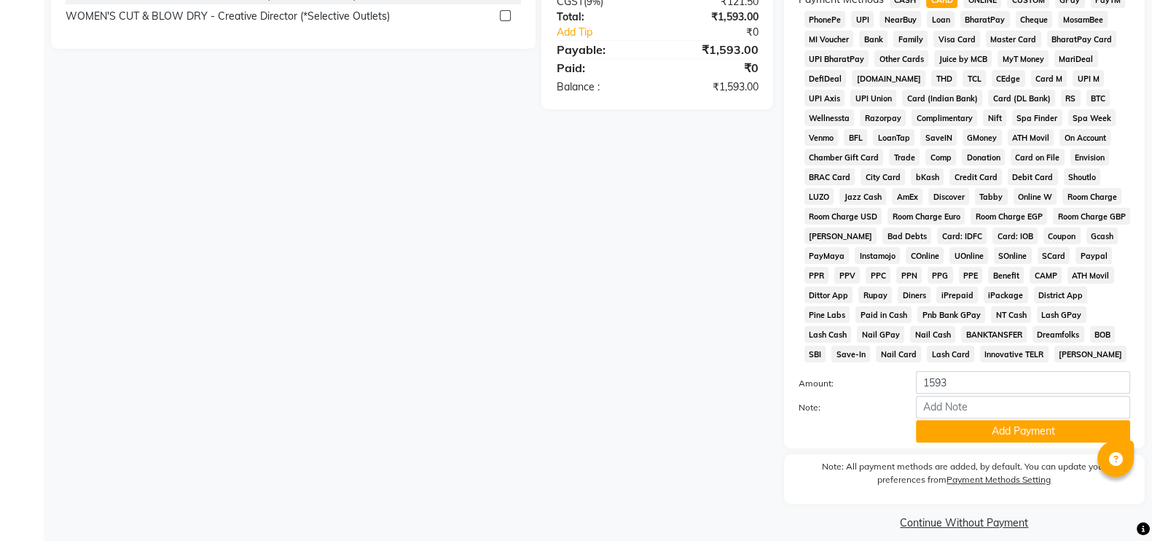
scroll to position [471, 0]
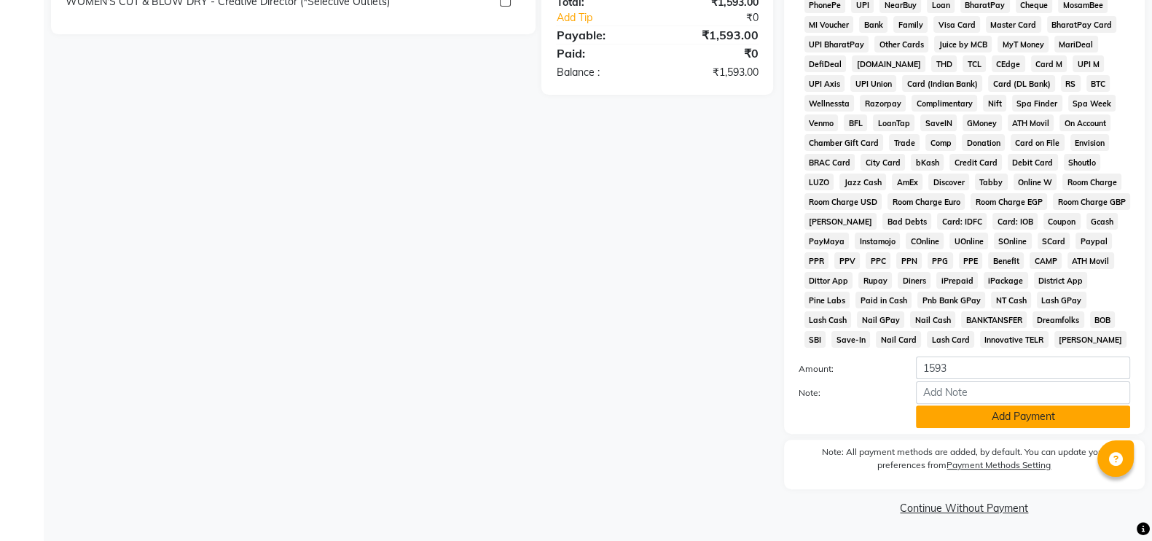
click at [965, 423] on button "Add Payment" at bounding box center [1023, 416] width 214 height 23
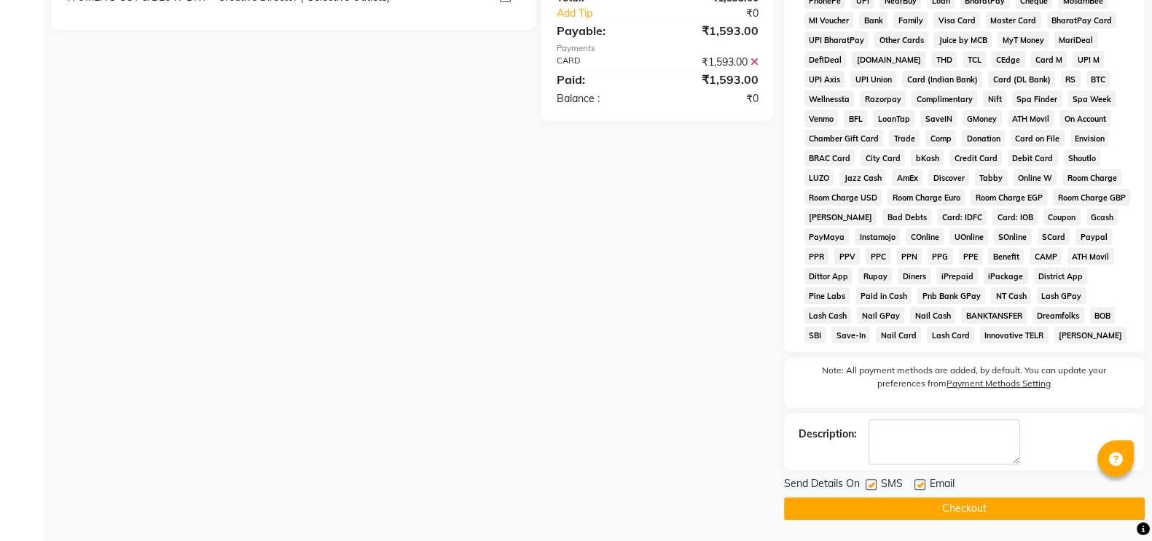
click at [967, 509] on button "Checkout" at bounding box center [964, 508] width 361 height 23
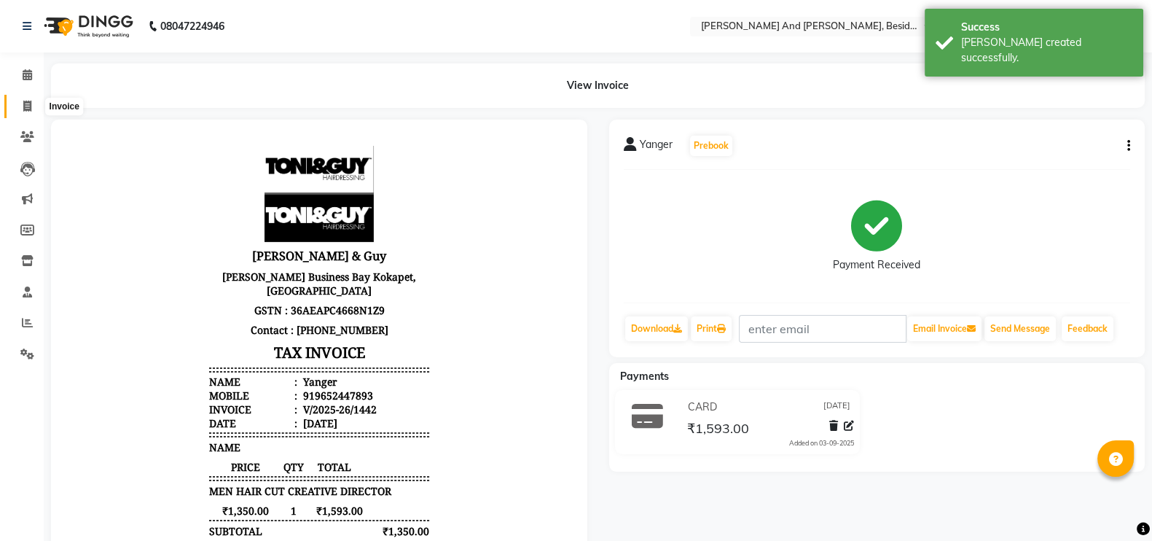
click at [23, 105] on icon at bounding box center [27, 106] width 8 height 11
select select "4907"
select select "service"
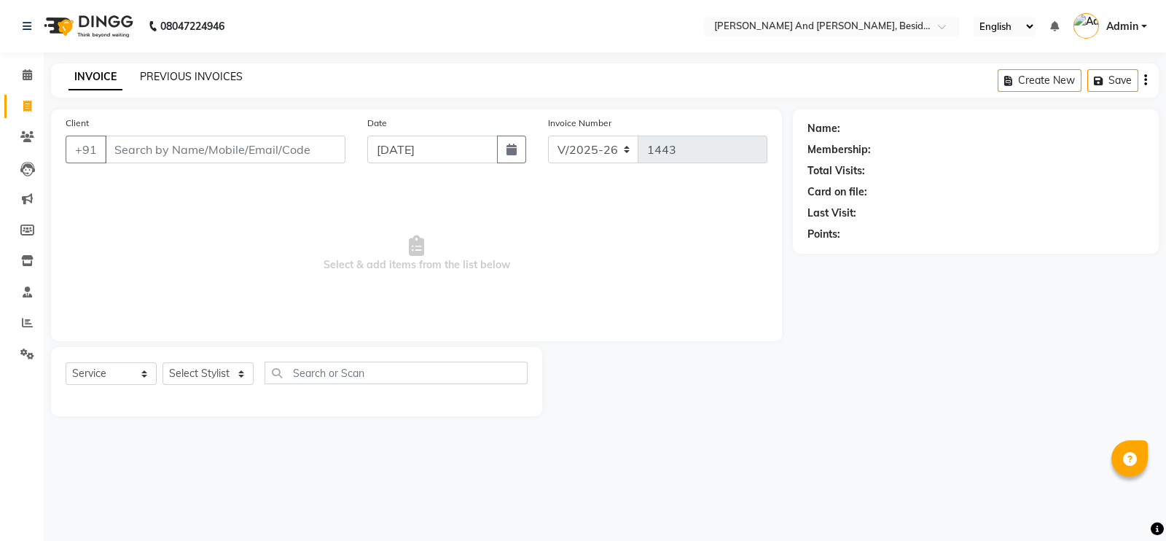
click at [171, 79] on link "PREVIOUS INVOICES" at bounding box center [191, 76] width 103 height 13
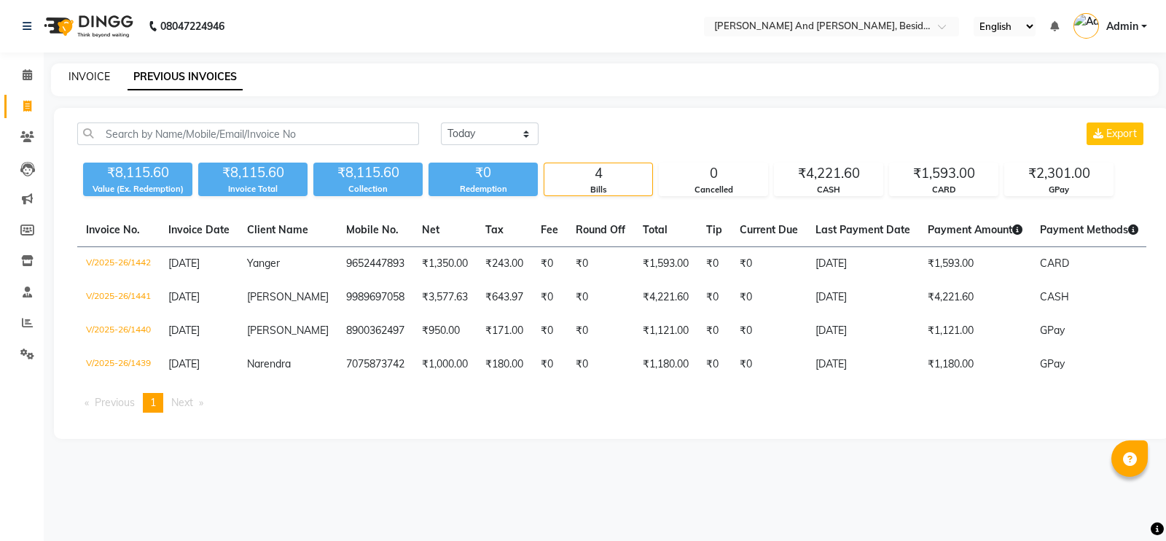
click at [77, 79] on link "INVOICE" at bounding box center [89, 76] width 42 height 13
select select "4907"
select select "service"
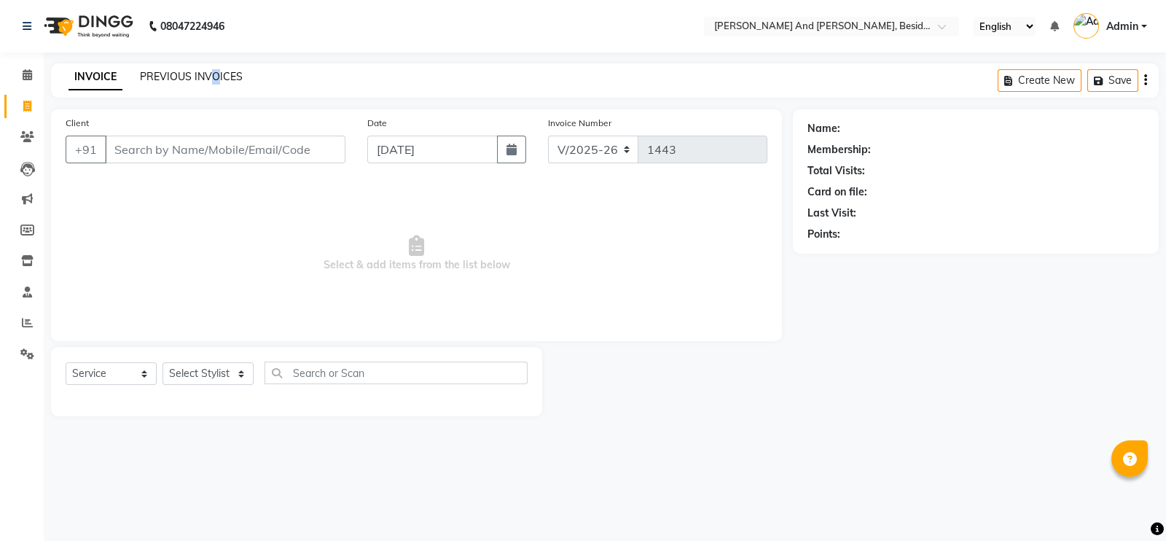
drag, startPoint x: 217, startPoint y: 85, endPoint x: 209, endPoint y: 82, distance: 8.8
click at [209, 82] on div "INVOICE PREVIOUS INVOICES Create New Save" at bounding box center [605, 80] width 1108 height 34
click at [209, 82] on link "PREVIOUS INVOICES" at bounding box center [191, 76] width 103 height 13
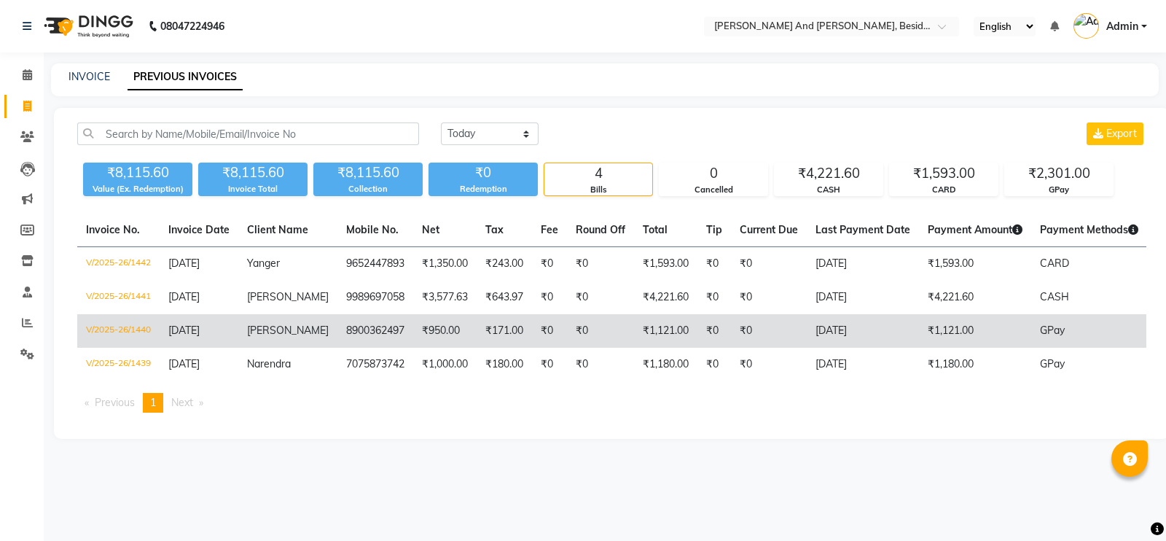
click at [278, 339] on td "dwijesh" at bounding box center [287, 331] width 99 height 34
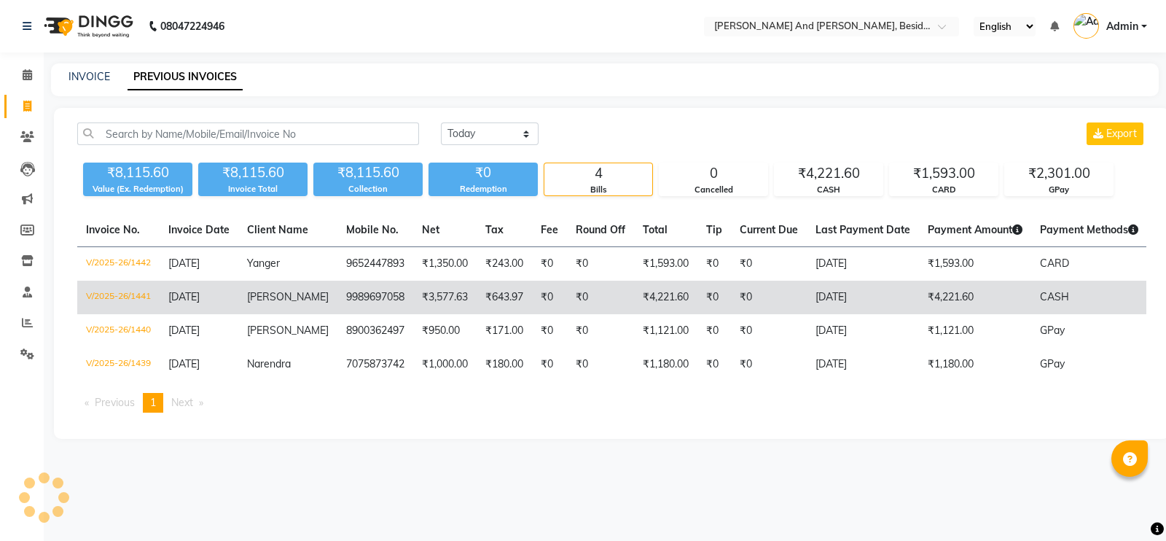
click at [415, 303] on td "₹3,577.63" at bounding box center [444, 298] width 63 height 34
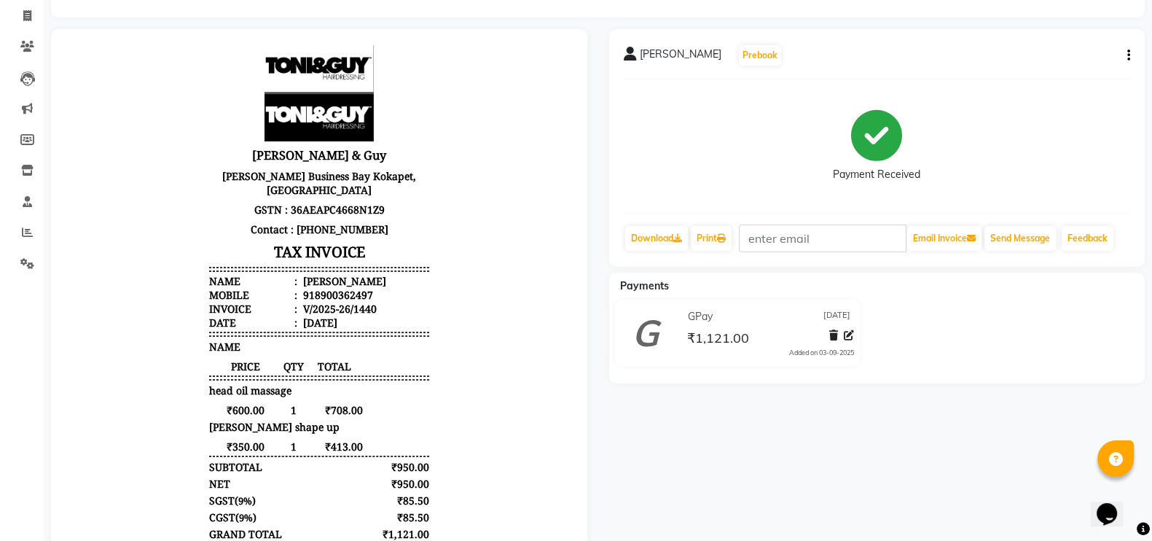
scroll to position [96, 0]
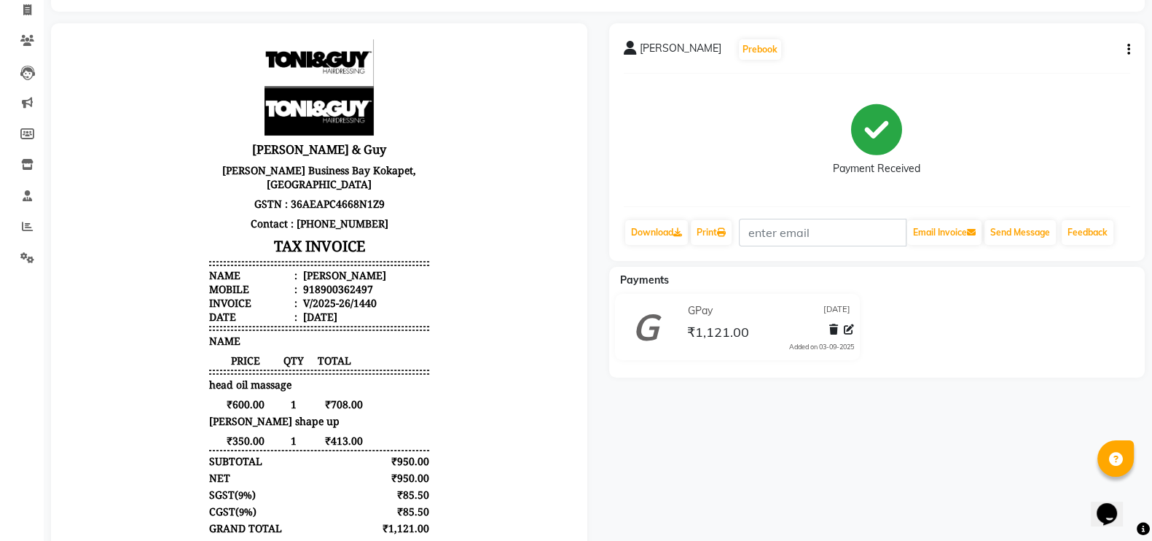
click at [1125, 52] on button "button" at bounding box center [1125, 49] width 9 height 15
click at [1091, 47] on div "Edit Item Staff" at bounding box center [1056, 49] width 100 height 18
select select
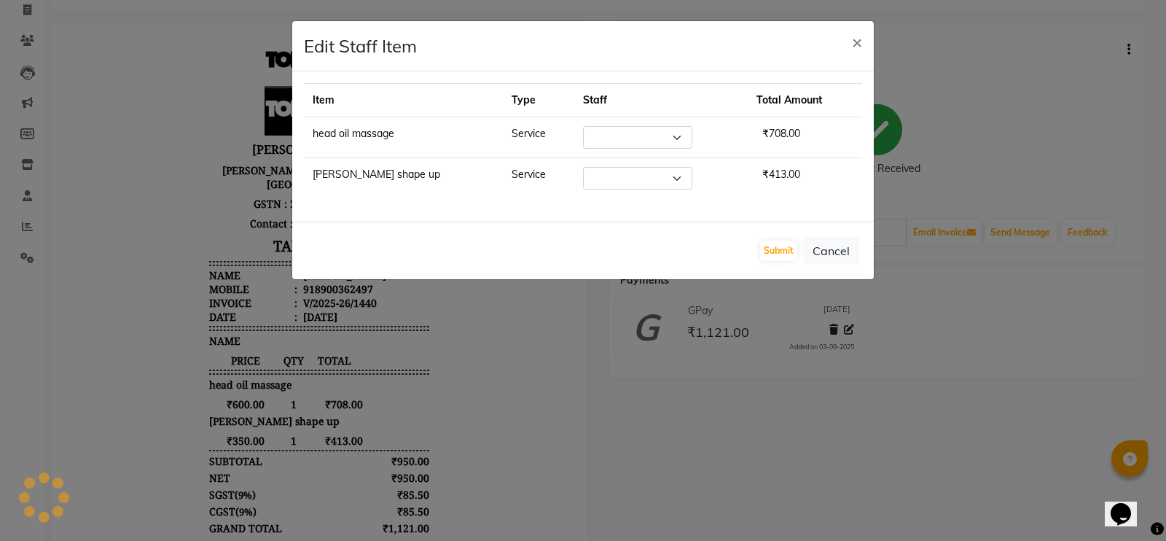
select select "69664"
click at [861, 36] on span "×" at bounding box center [857, 42] width 10 height 22
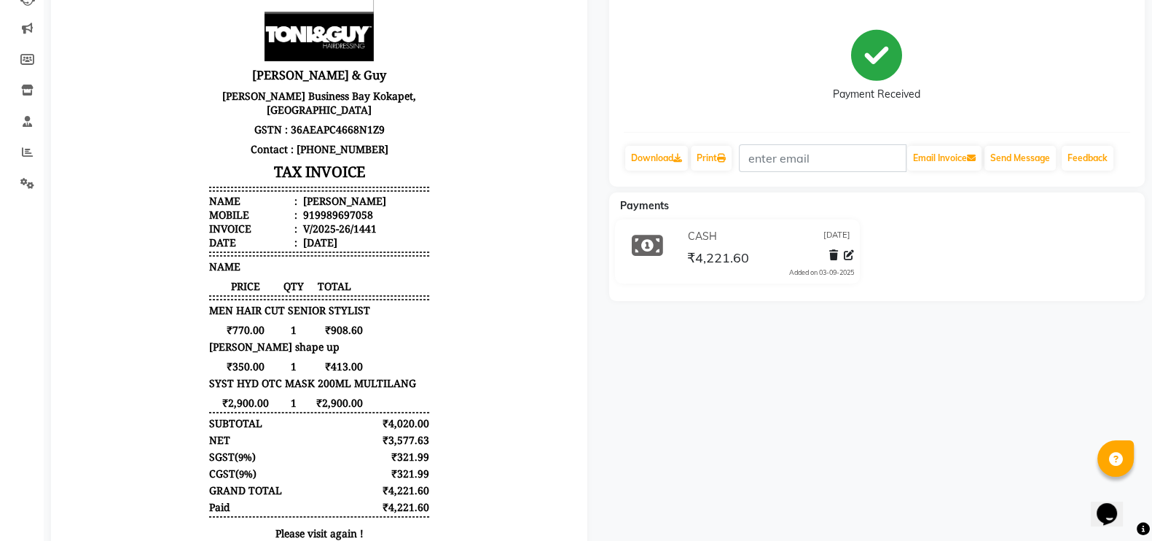
scroll to position [181, 0]
